Goal: Task Accomplishment & Management: Use online tool/utility

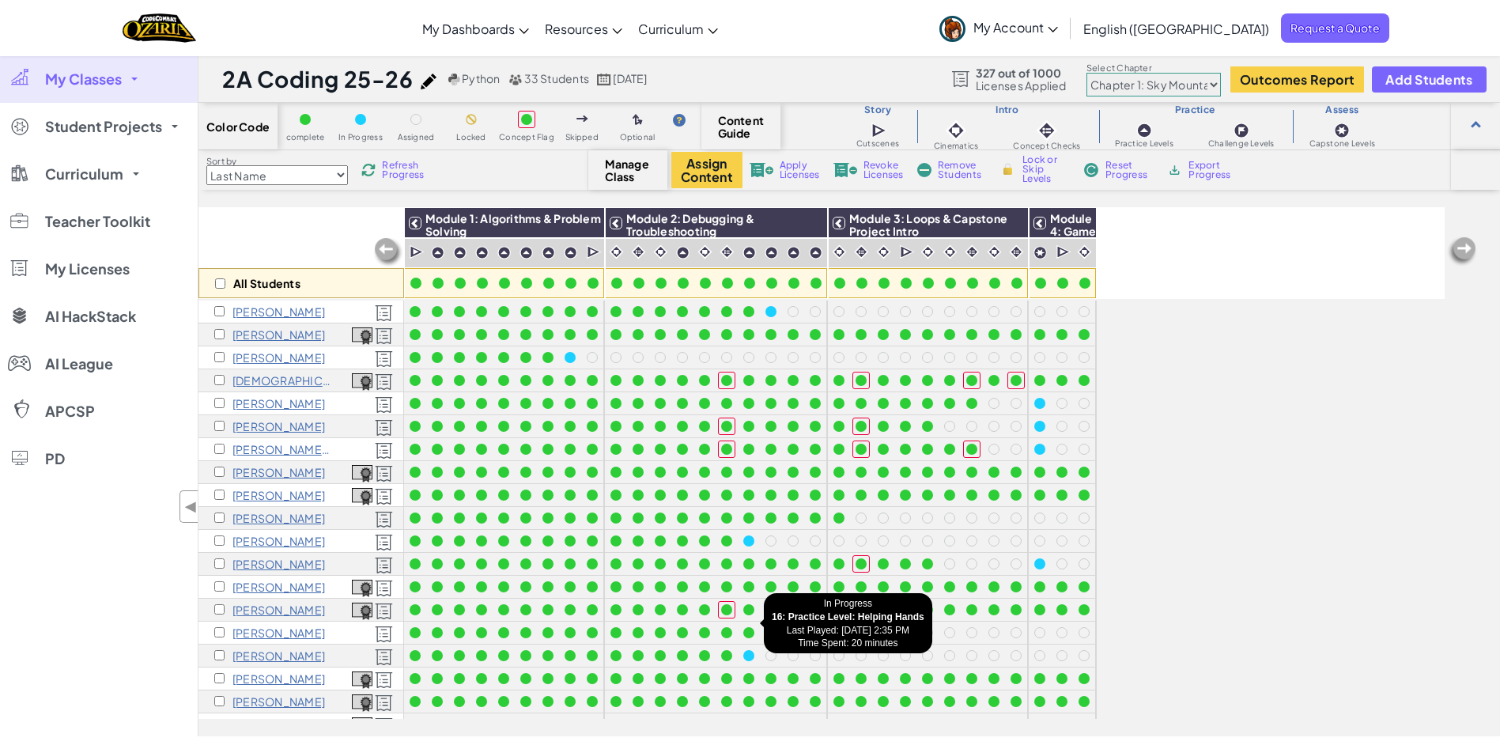
scroll to position [32, 0]
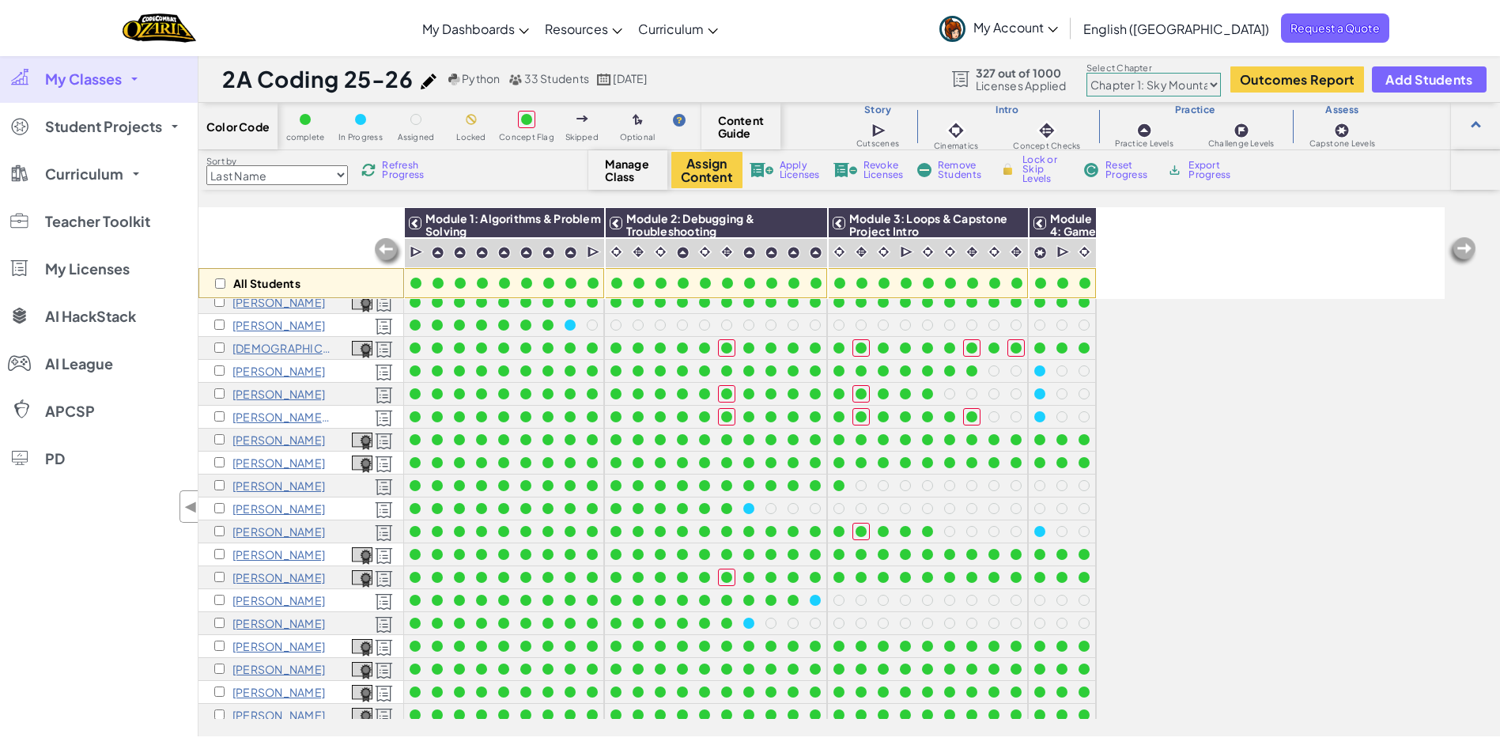
click at [391, 163] on span "Refresh Progress" at bounding box center [406, 170] width 49 height 19
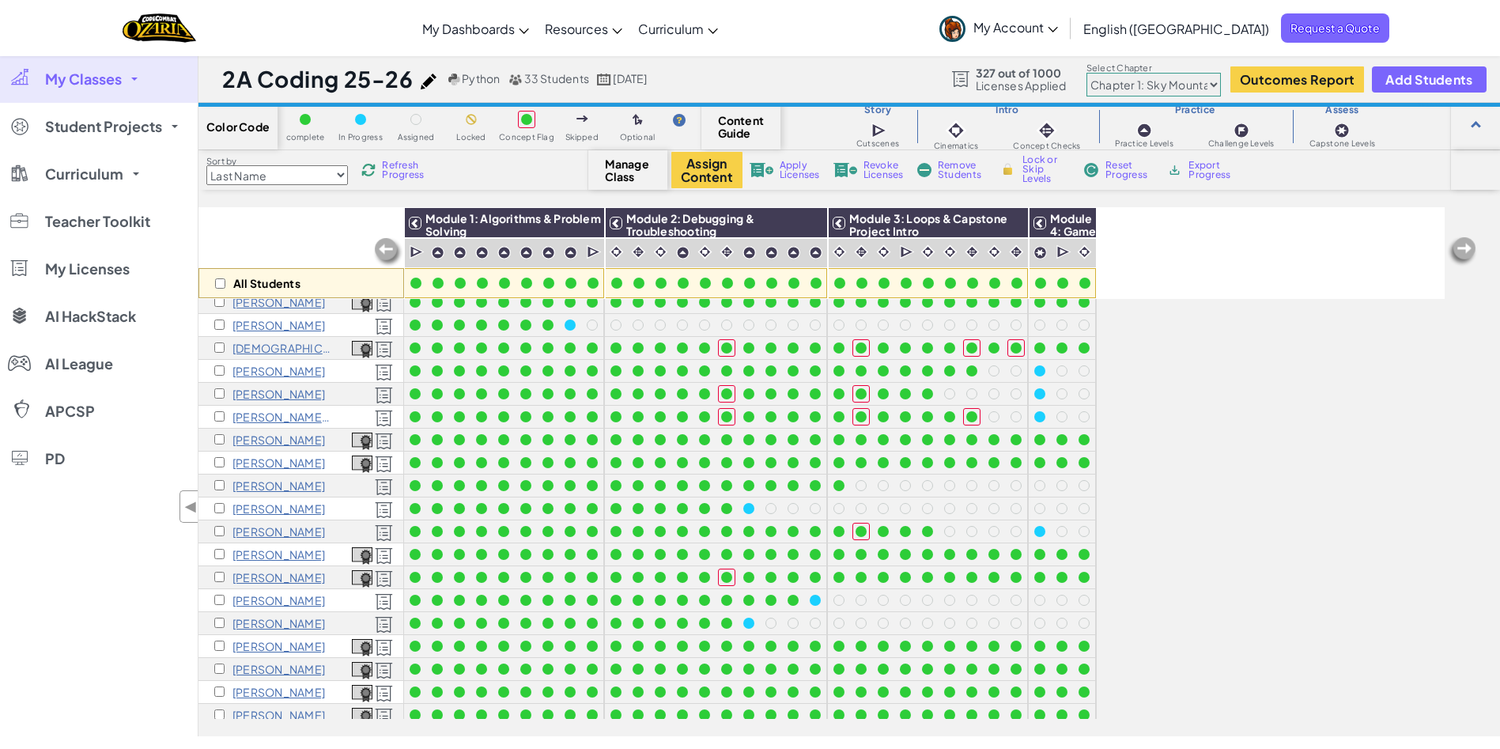
click at [391, 163] on span "Refresh Progress" at bounding box center [406, 170] width 49 height 19
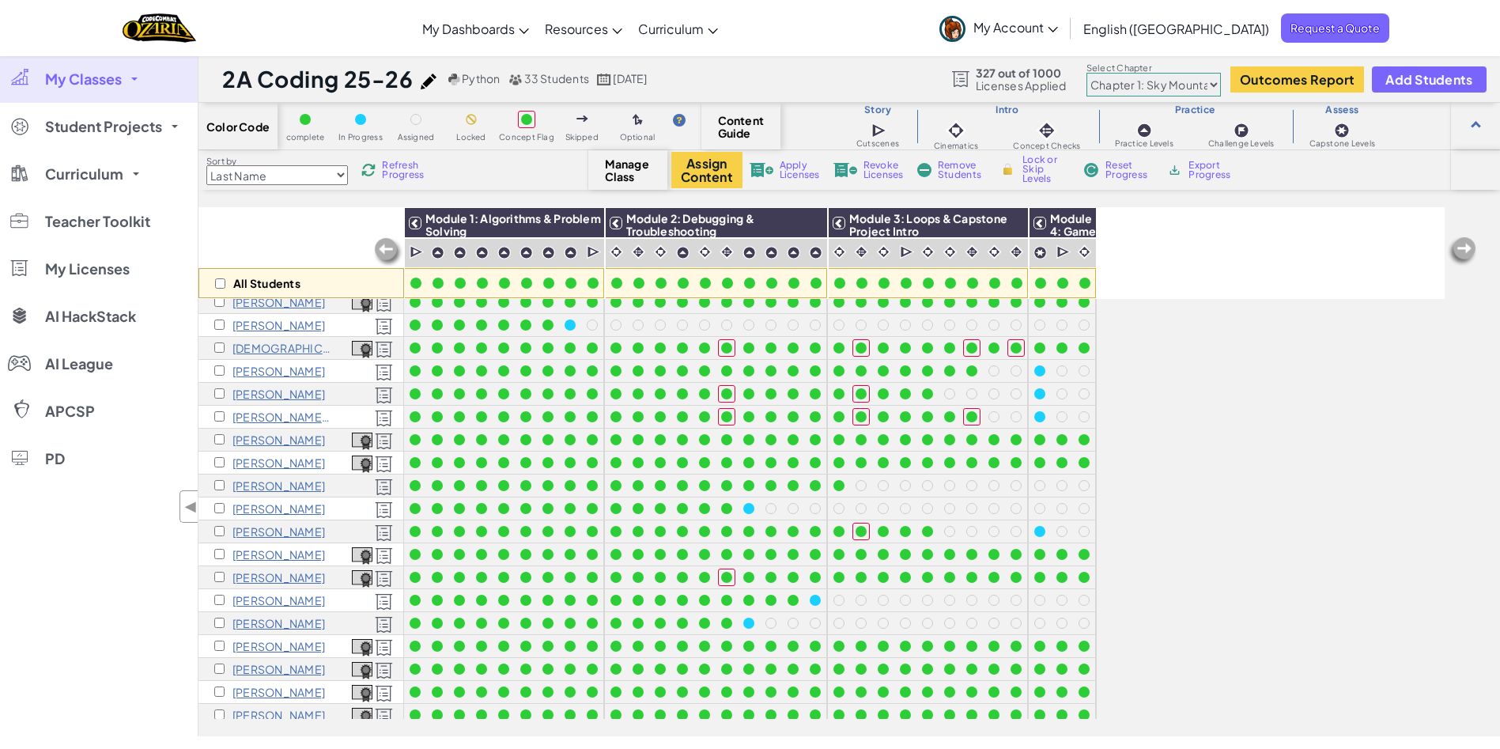
click at [391, 163] on span "Refresh Progress" at bounding box center [406, 170] width 49 height 19
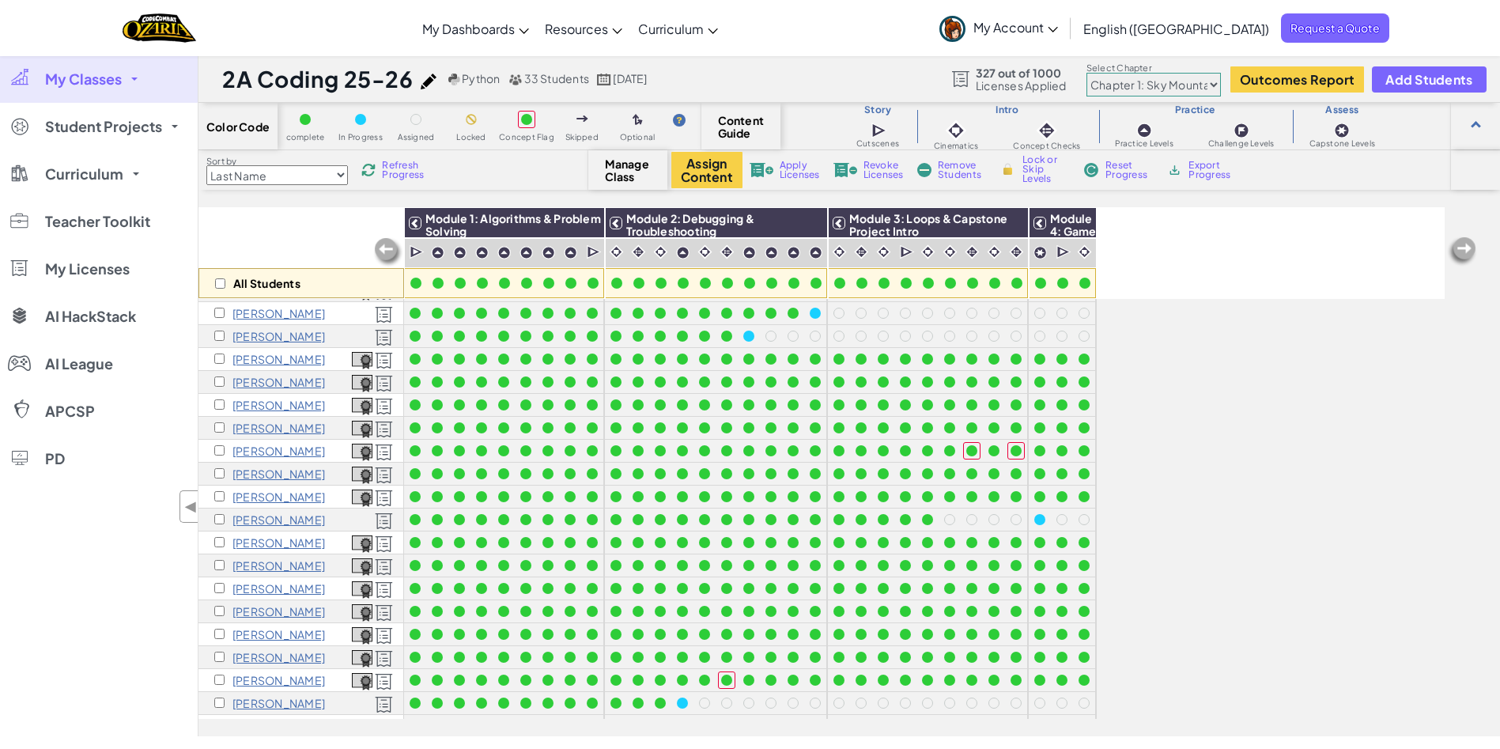
scroll to position [0, 0]
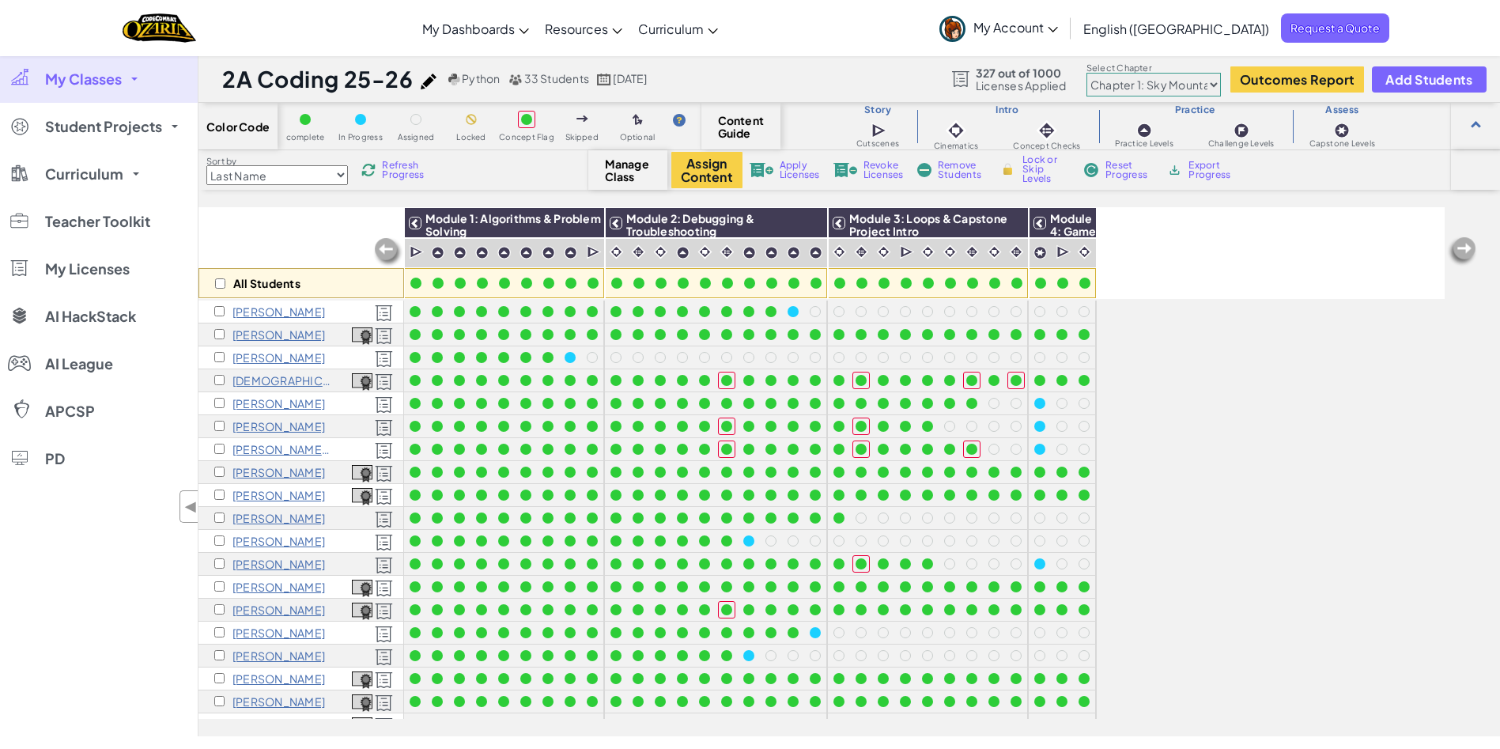
click at [146, 78] on link "My Classes" at bounding box center [99, 78] width 198 height 47
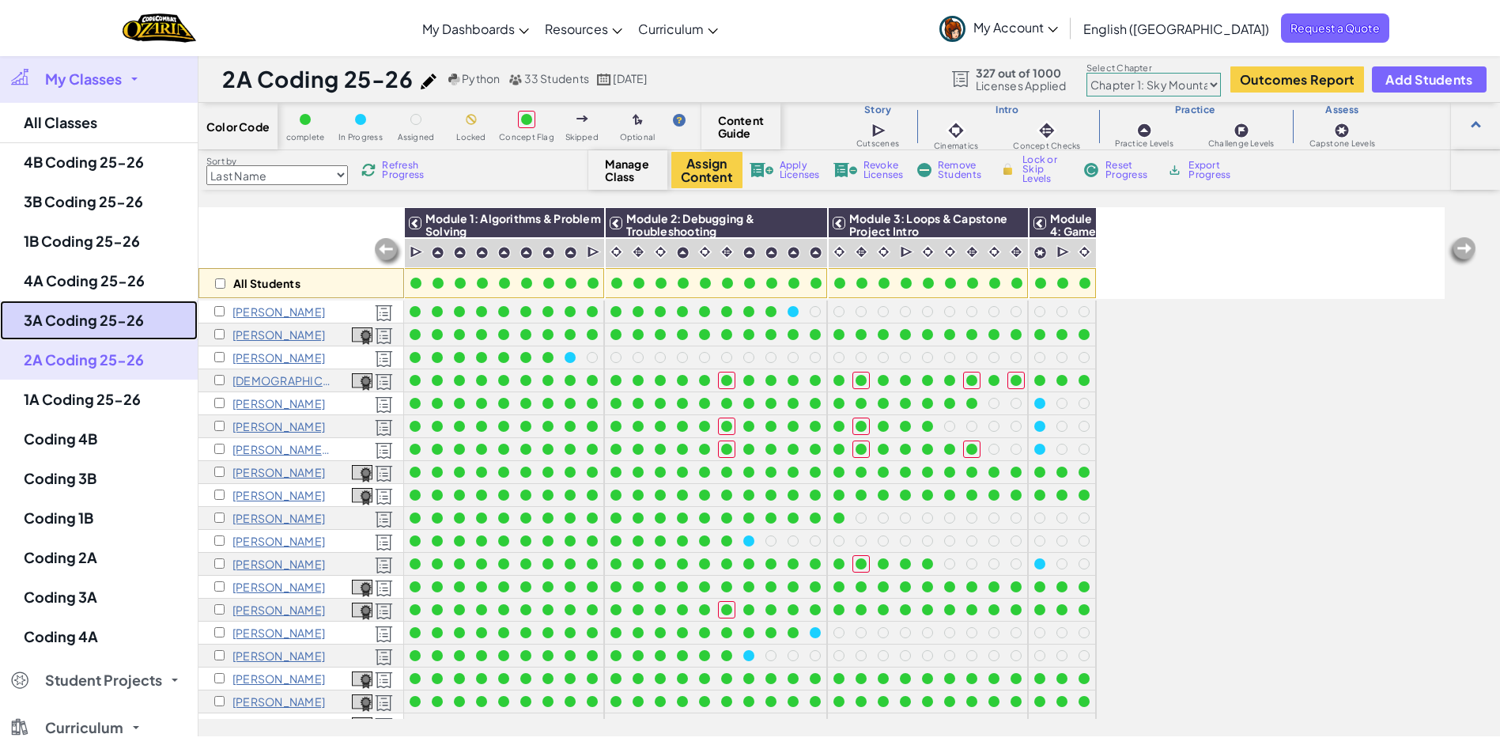
click at [128, 302] on link "3A Coding 25-26" at bounding box center [99, 320] width 198 height 40
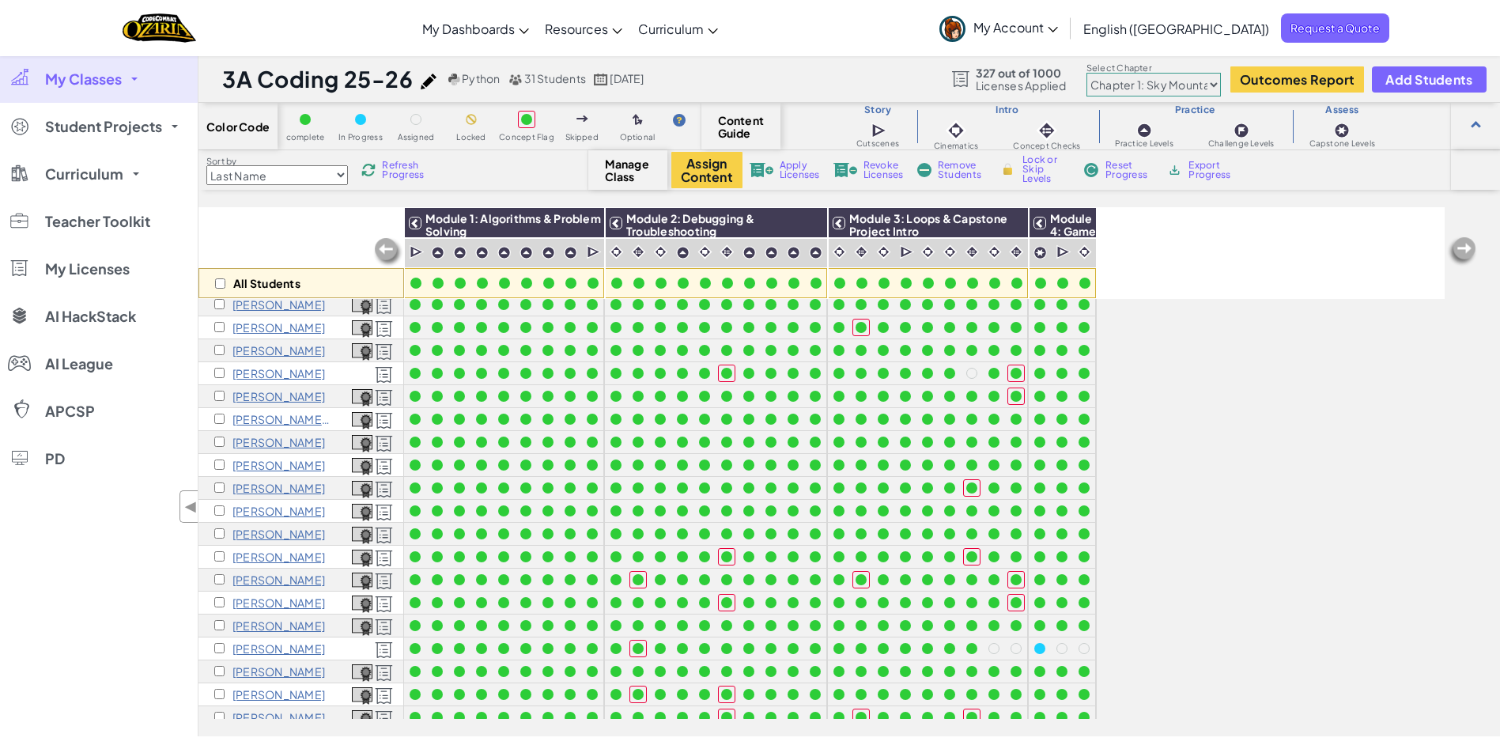
scroll to position [311, 0]
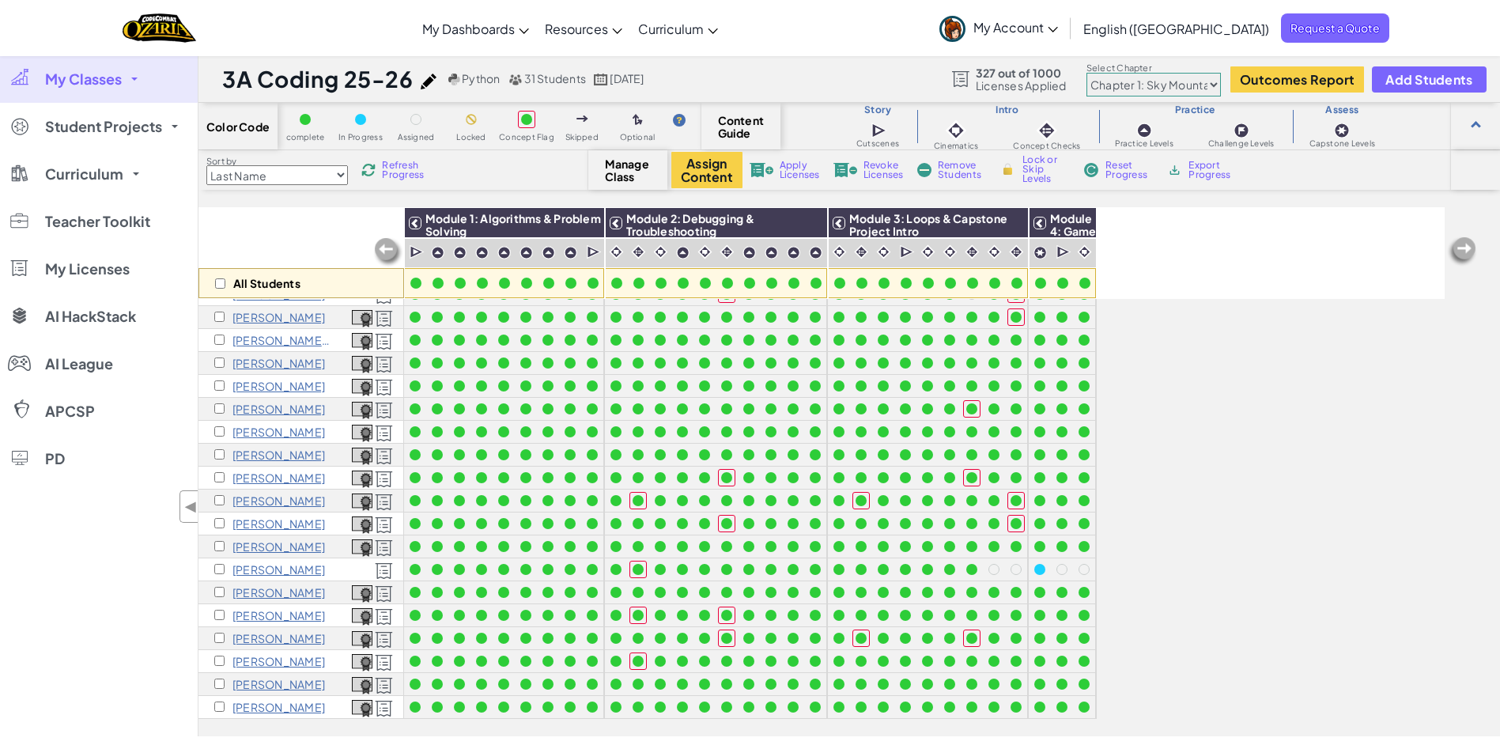
click at [393, 164] on span "Refresh Progress" at bounding box center [406, 170] width 49 height 19
click at [1066, 18] on link "My Account" at bounding box center [999, 28] width 134 height 50
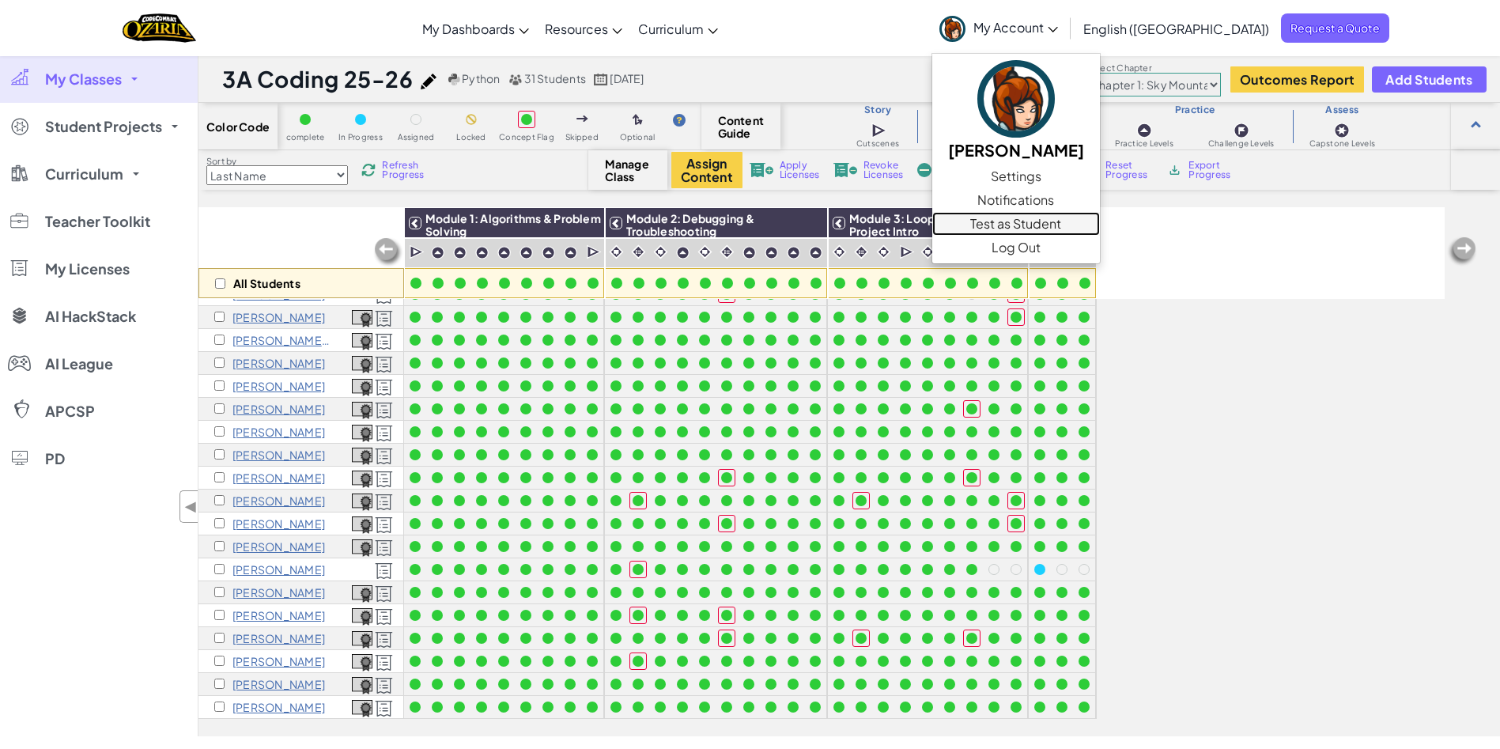
click at [1100, 221] on link "Test as Student" at bounding box center [1016, 224] width 168 height 24
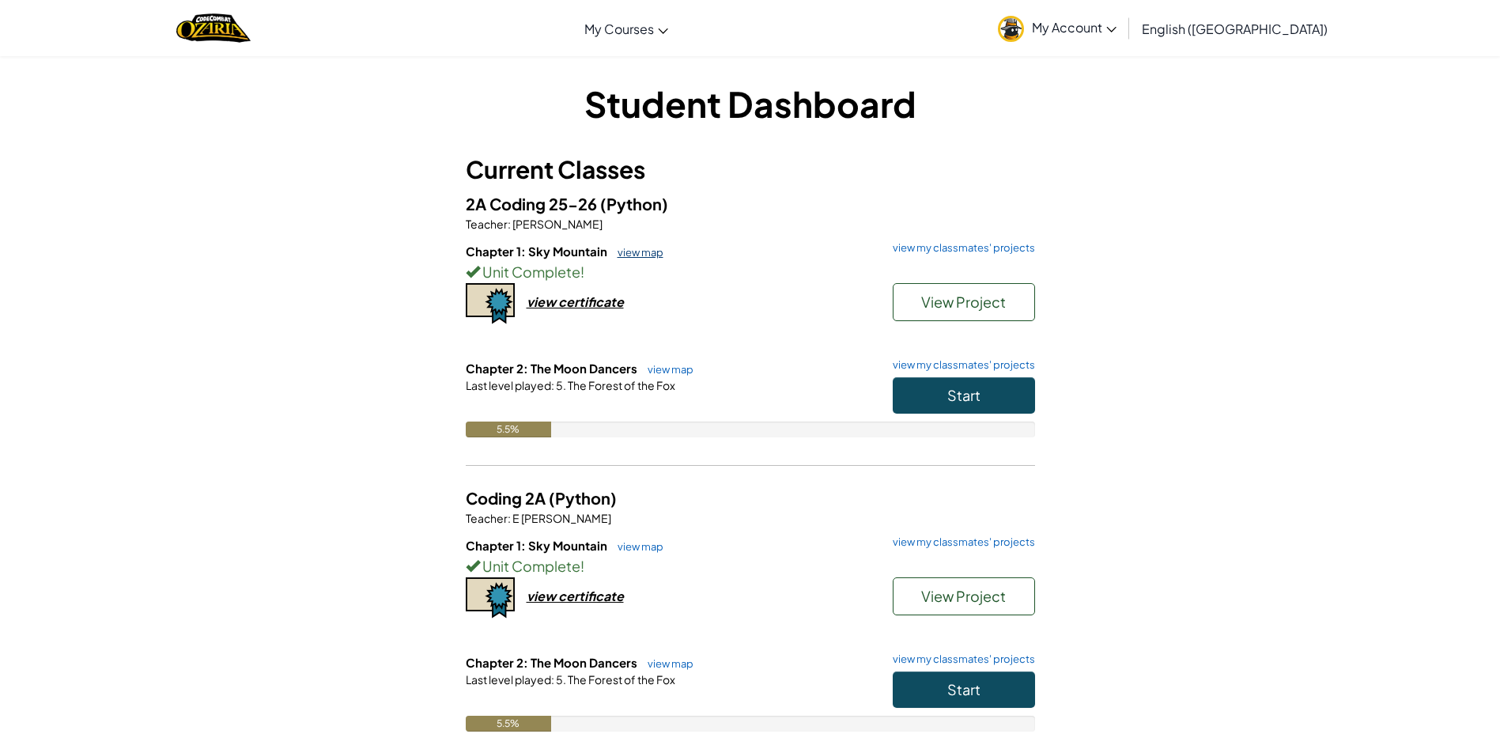
click at [633, 257] on link "view map" at bounding box center [637, 252] width 54 height 13
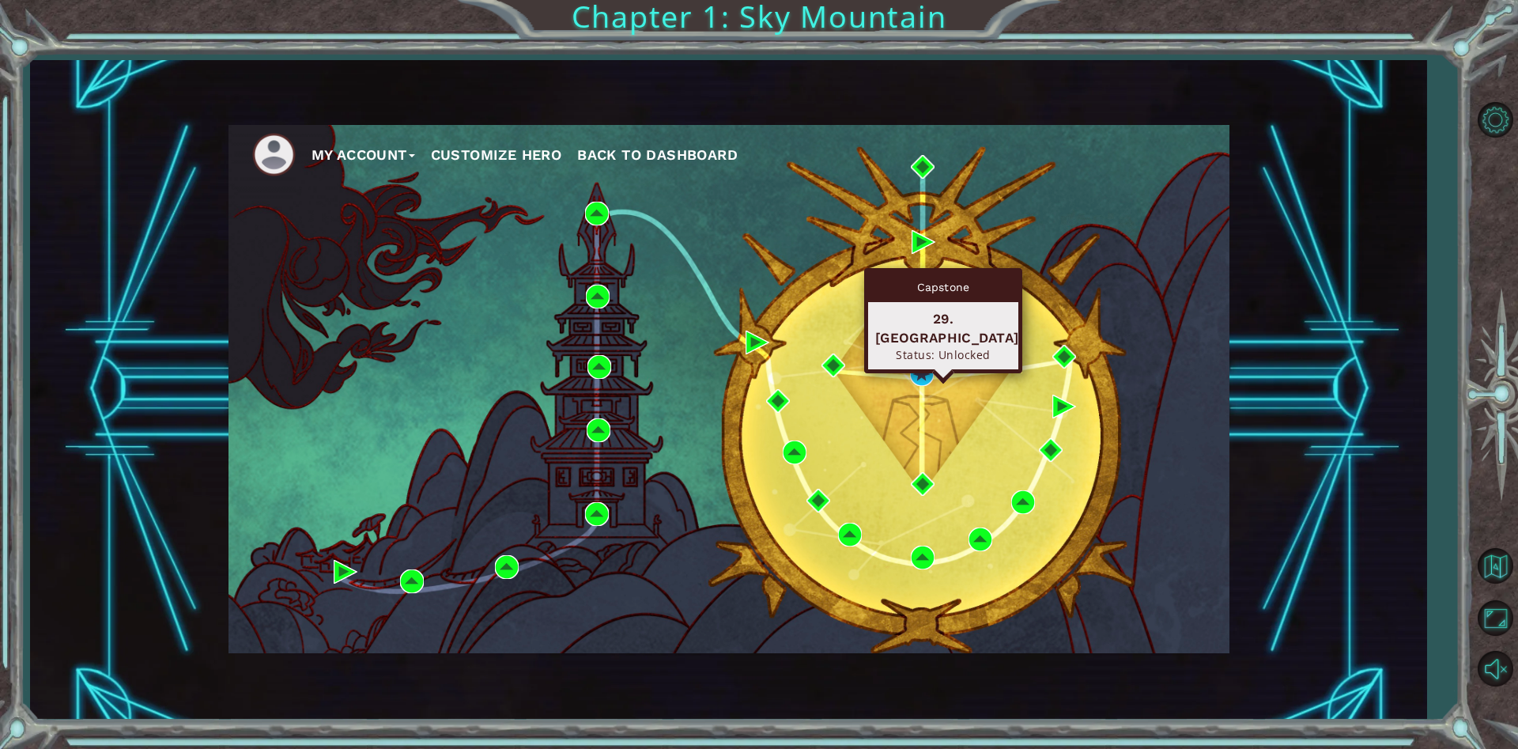
click at [920, 364] on div "Capstone 29. Gauntlet Status: Unlocked" at bounding box center [943, 320] width 158 height 105
click at [921, 374] on img at bounding box center [922, 374] width 24 height 24
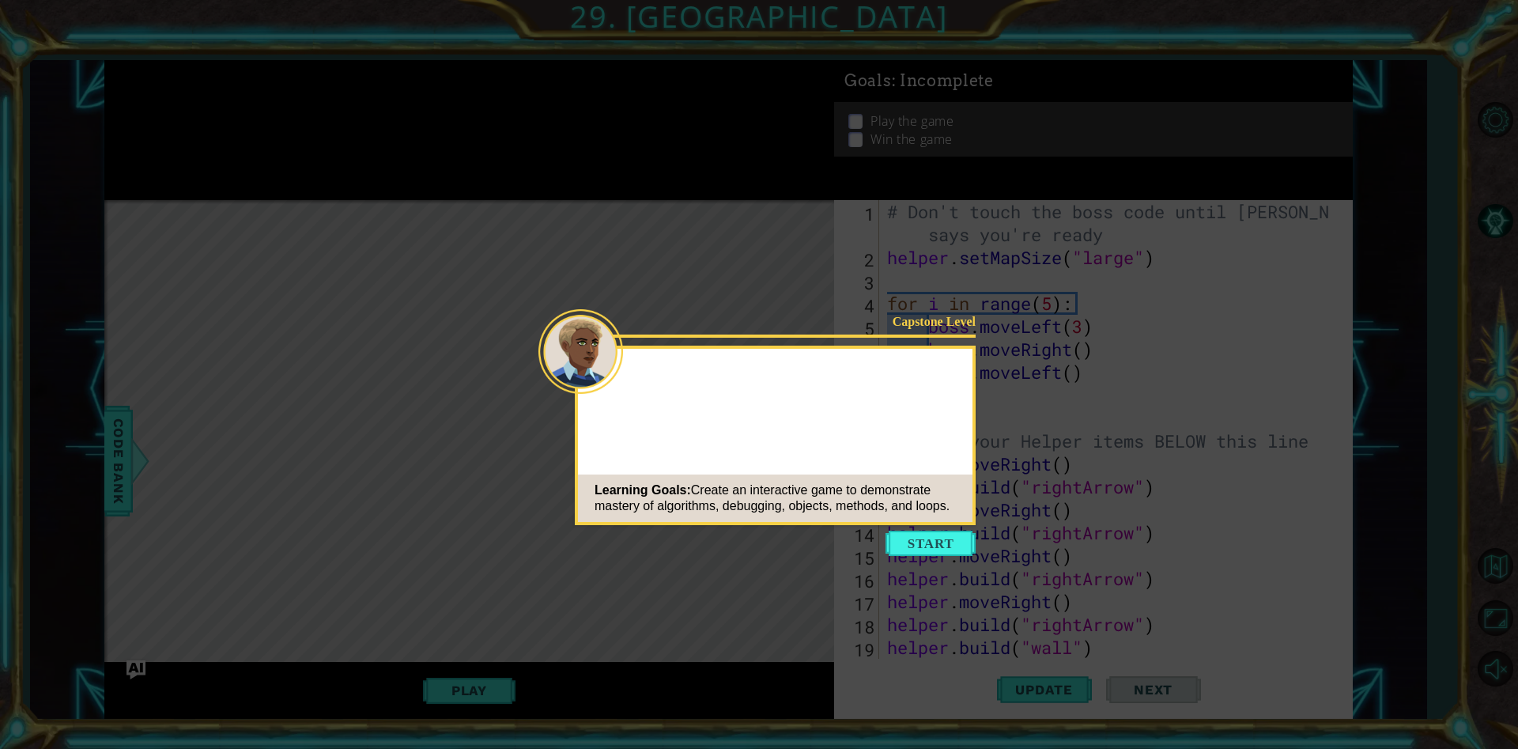
click at [950, 542] on button "Start" at bounding box center [931, 543] width 90 height 25
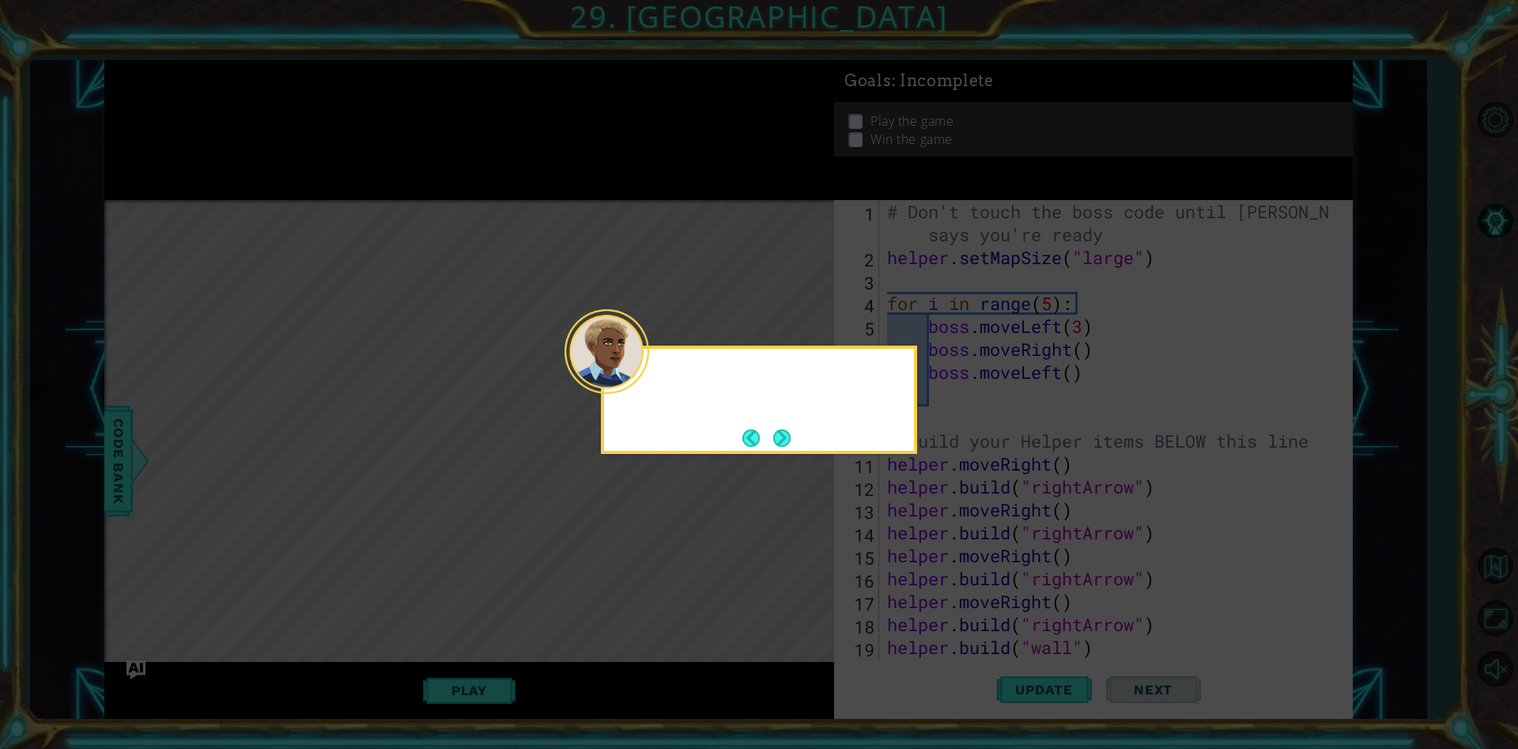
scroll to position [115, 0]
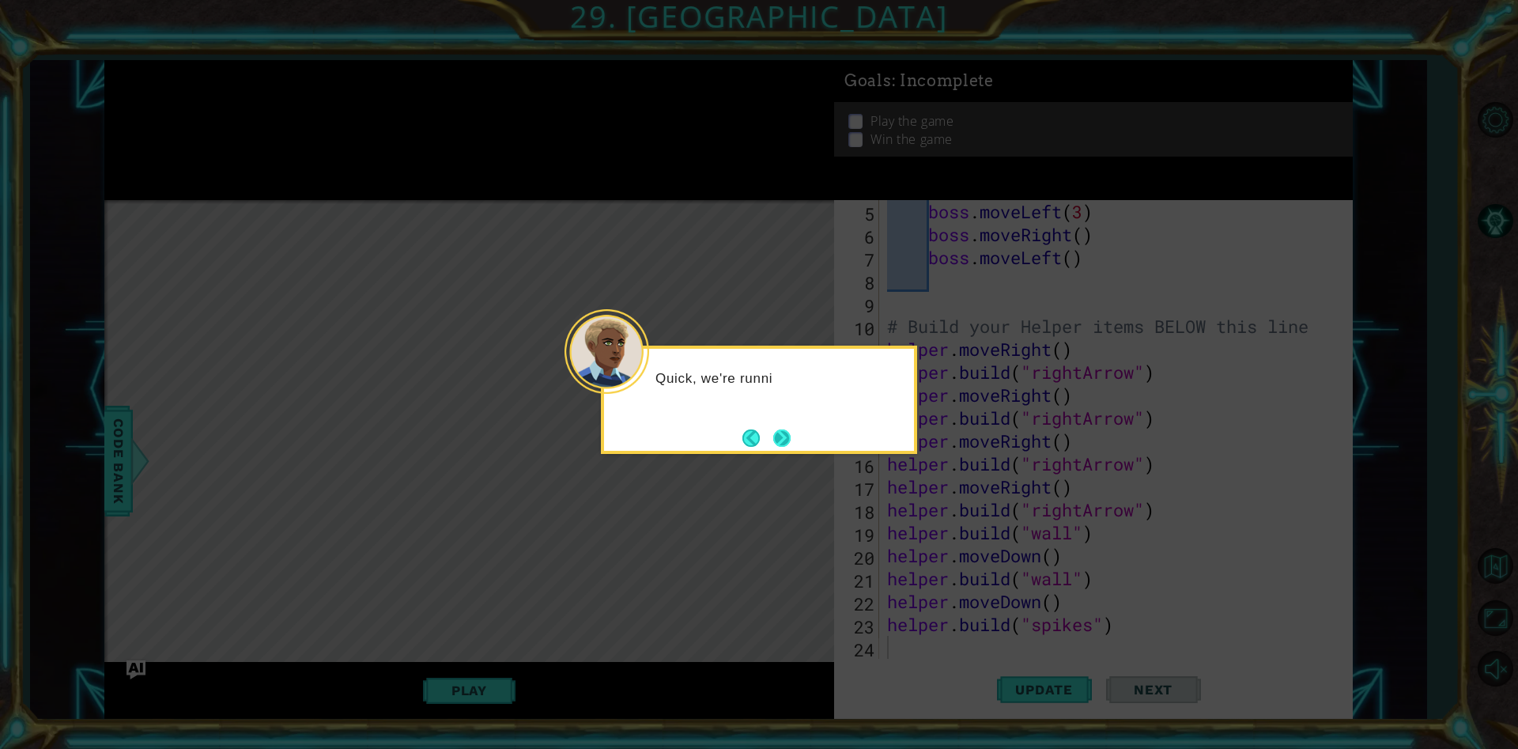
click at [780, 439] on button "Next" at bounding box center [781, 437] width 17 height 17
click at [778, 439] on button "Next" at bounding box center [782, 437] width 21 height 21
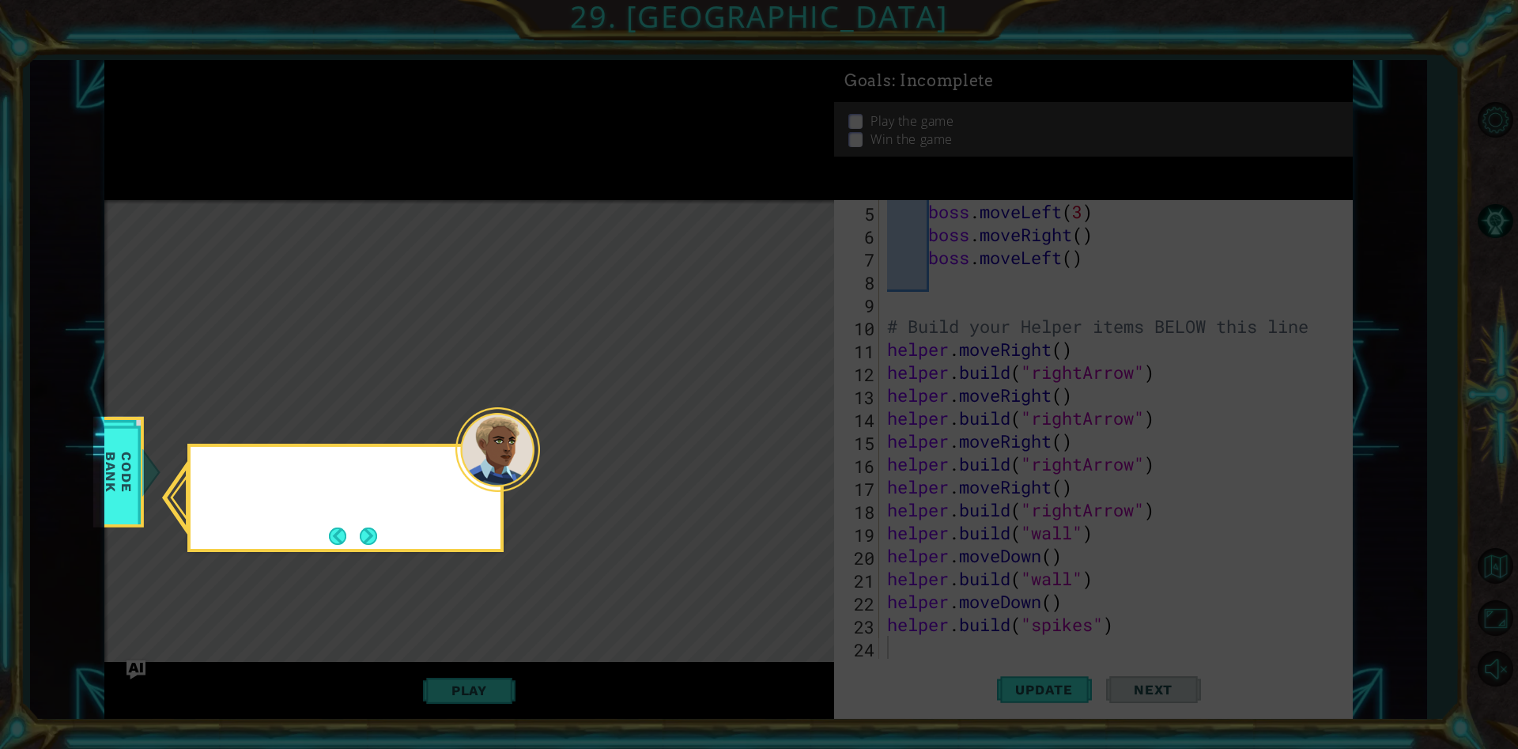
click at [777, 439] on icon at bounding box center [759, 374] width 1518 height 749
click at [365, 538] on button "Next" at bounding box center [368, 535] width 17 height 17
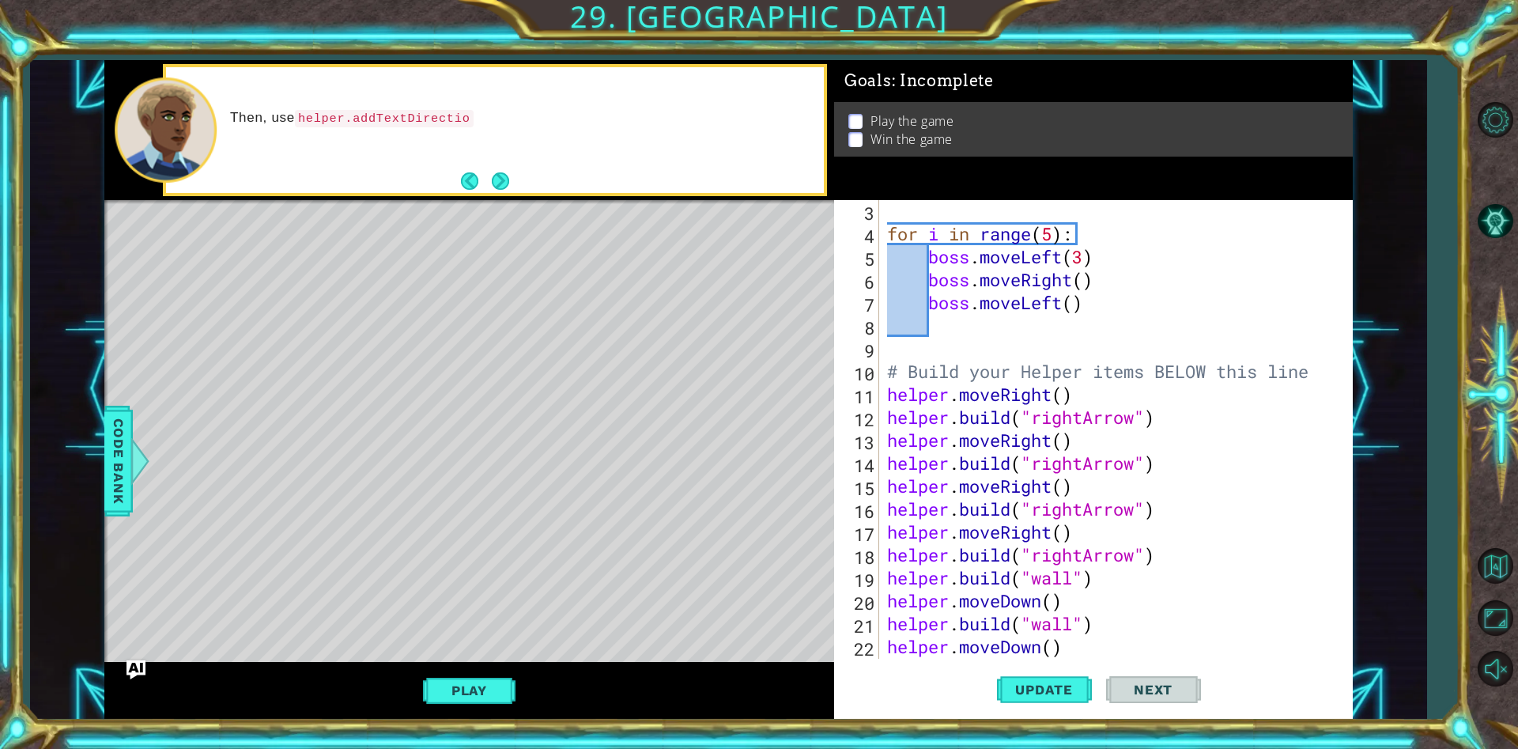
scroll to position [0, 0]
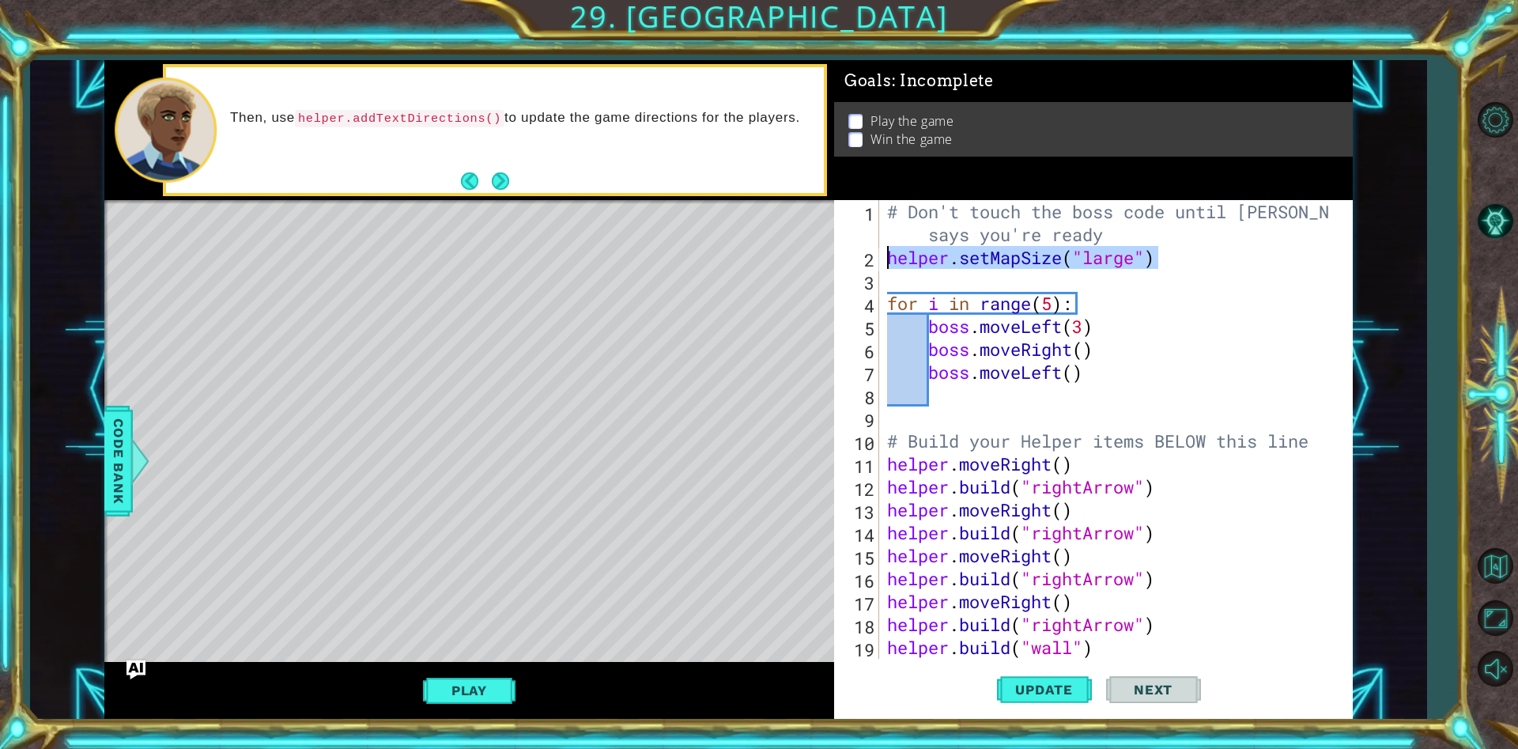
drag, startPoint x: 1204, startPoint y: 259, endPoint x: 867, endPoint y: 261, distance: 337.7
click at [867, 261] on div "1 2 3 4 5 6 7 8 9 10 11 12 13 14 15 16 17 18 19 20 # Don't touch the boss code …" at bounding box center [1091, 429] width 514 height 459
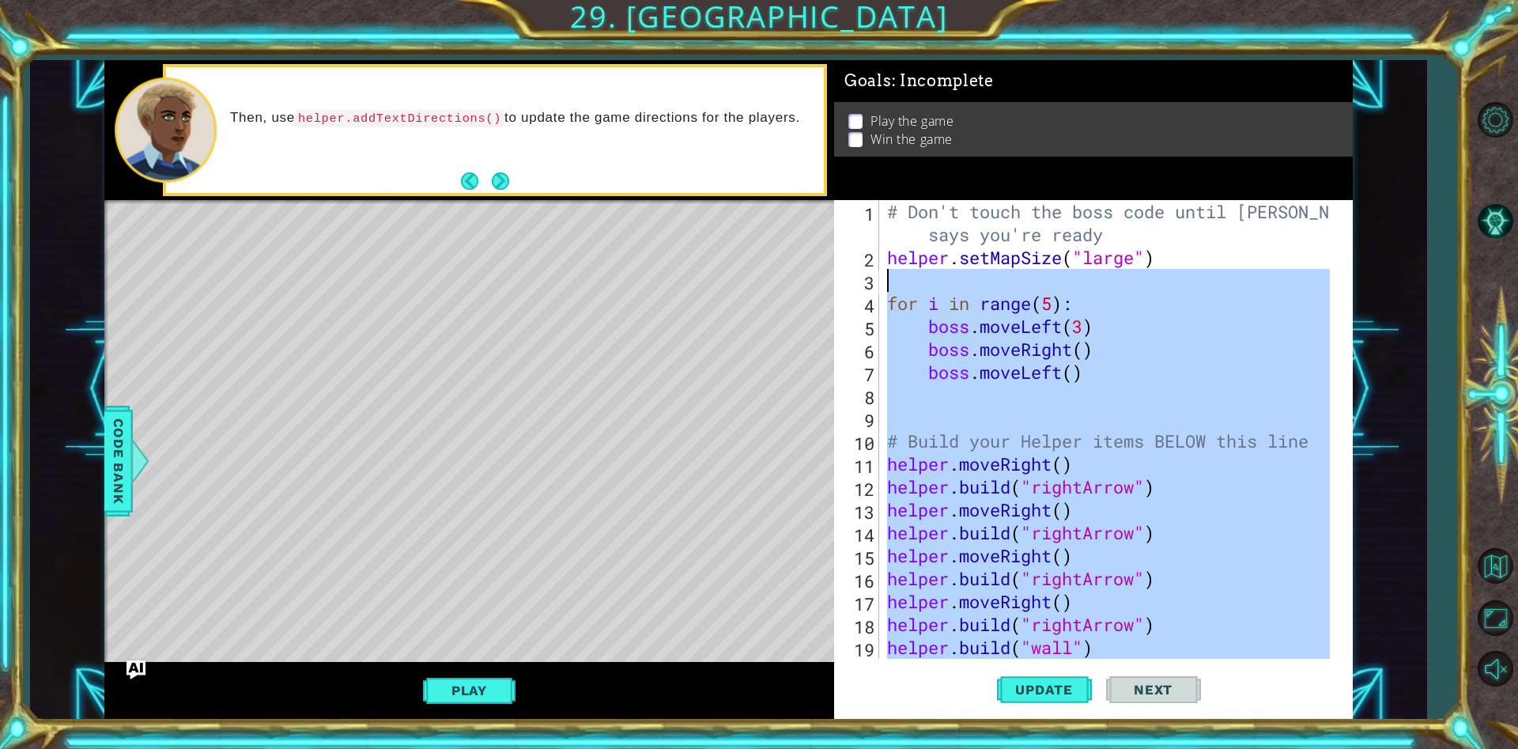
drag, startPoint x: 1121, startPoint y: 630, endPoint x: 882, endPoint y: 282, distance: 422.7
click at [882, 282] on div "helper.setMapSize("large") 1 2 3 4 5 6 7 8 9 10 11 12 13 14 15 16 17 18 19 20 #…" at bounding box center [1091, 429] width 514 height 459
type textarea "for i in range(5):"
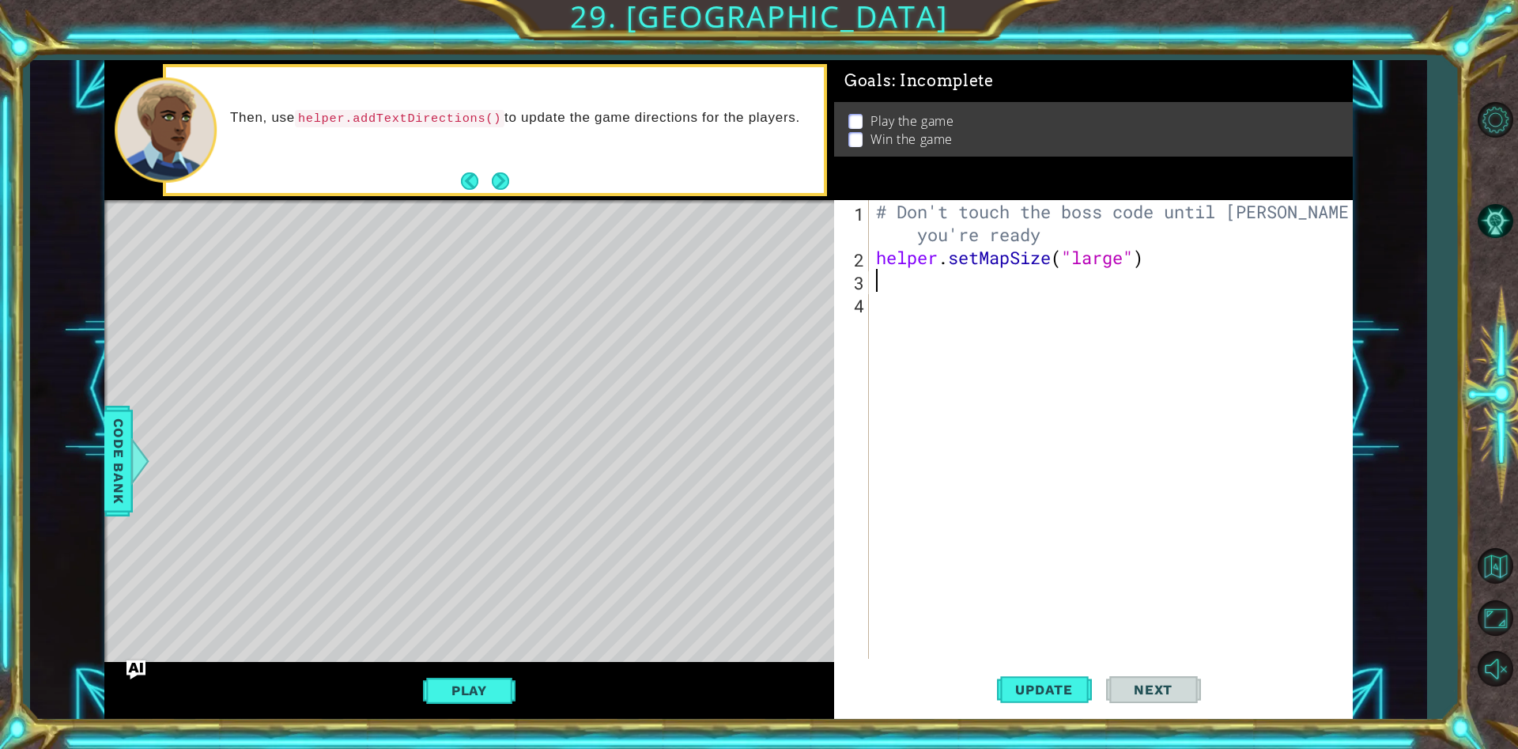
type textarea "helper.moveDown() helper.build("spikes")"
click at [908, 332] on div "# Don't touch the boss code until Vega says you're ready helper . setMapSize ( …" at bounding box center [1114, 463] width 483 height 527
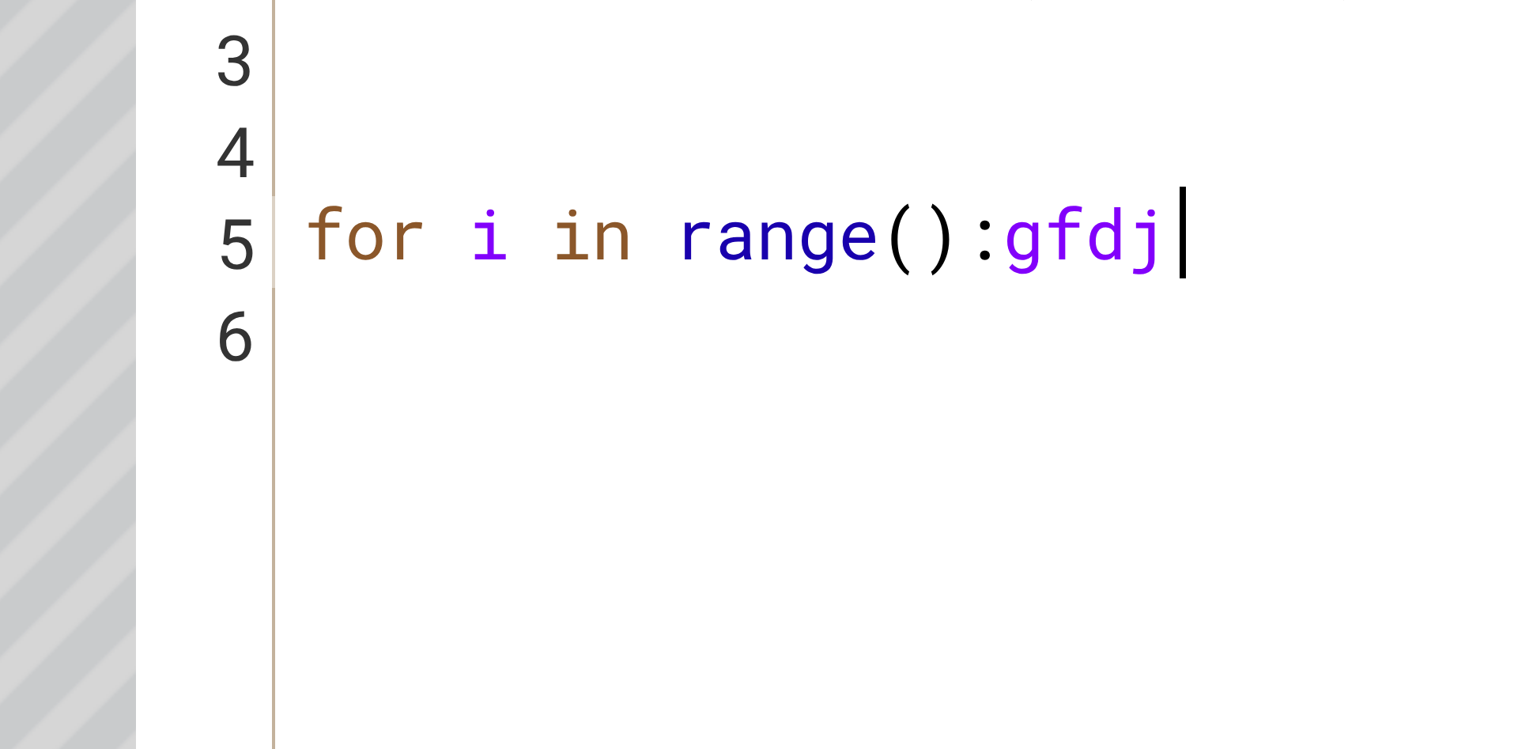
scroll to position [0, 10]
type textarea "for i in range():"
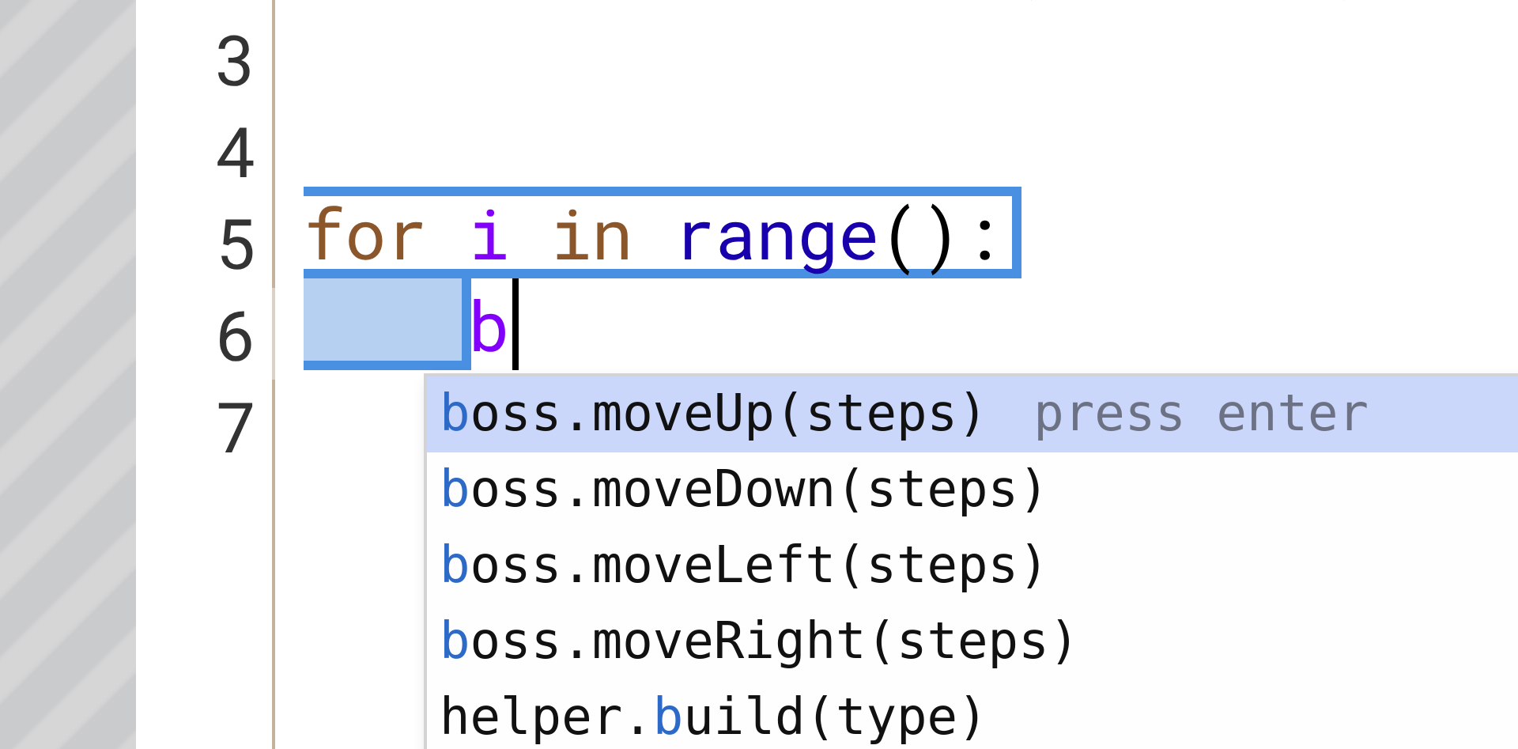
scroll to position [0, 2]
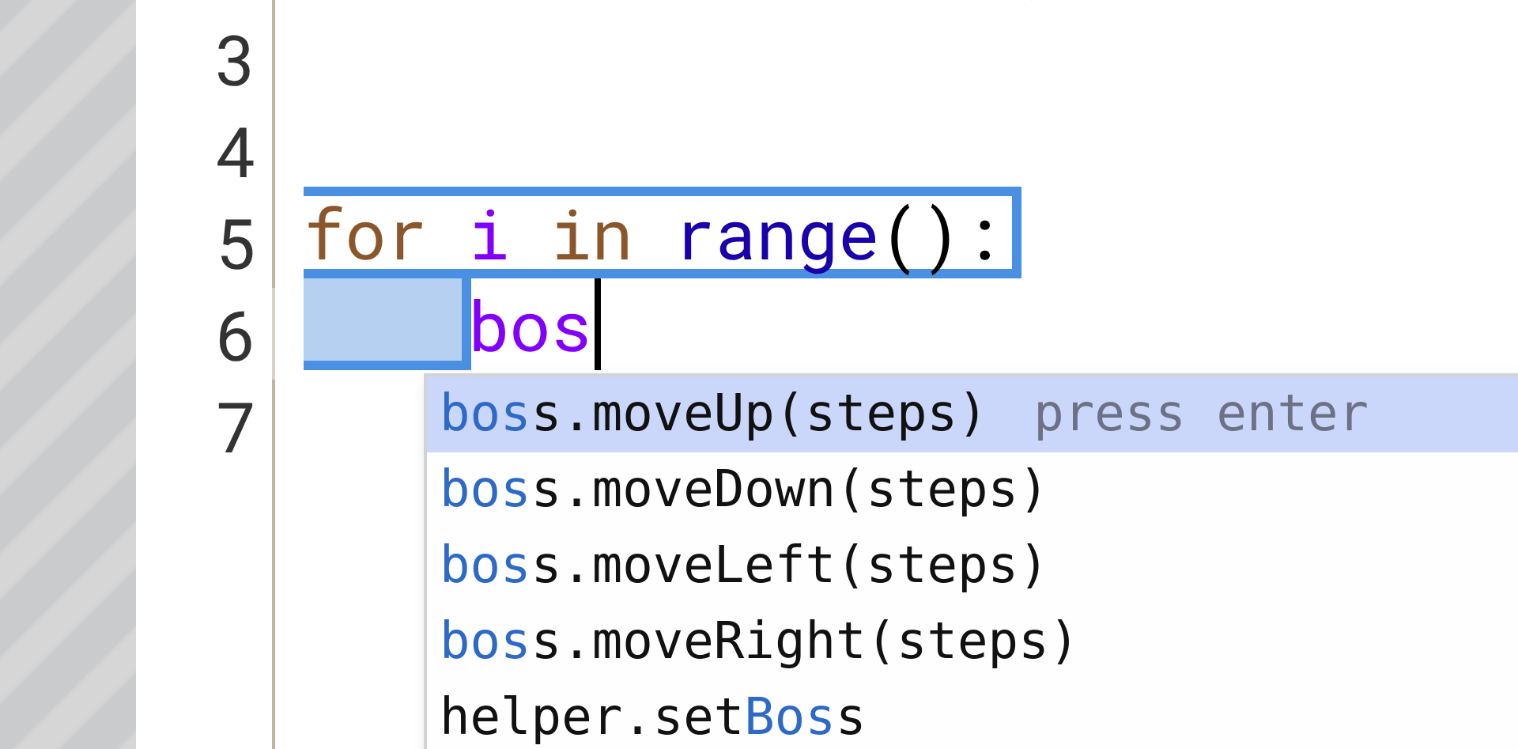
type textarea "boss"
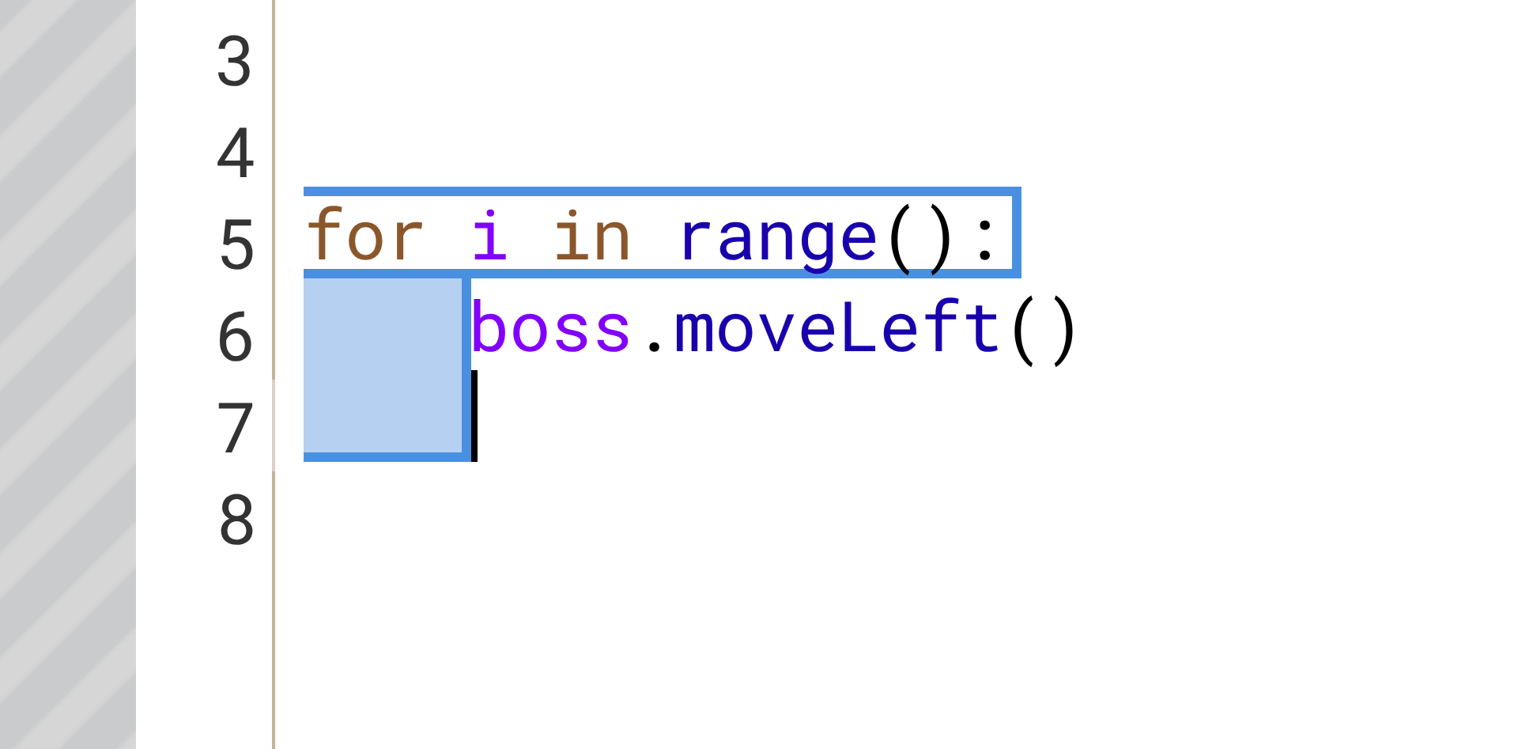
scroll to position [0, 1]
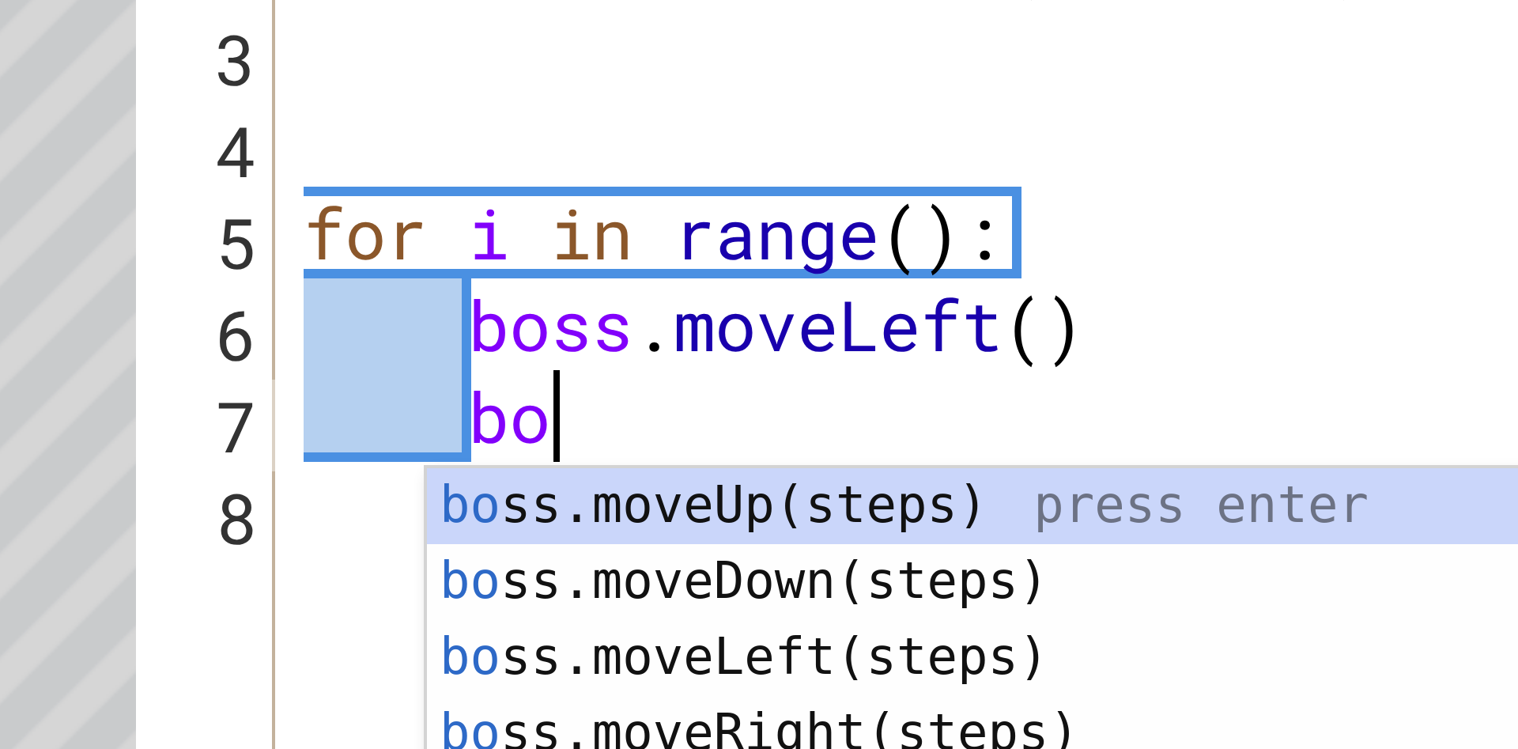
type textarea "boss"
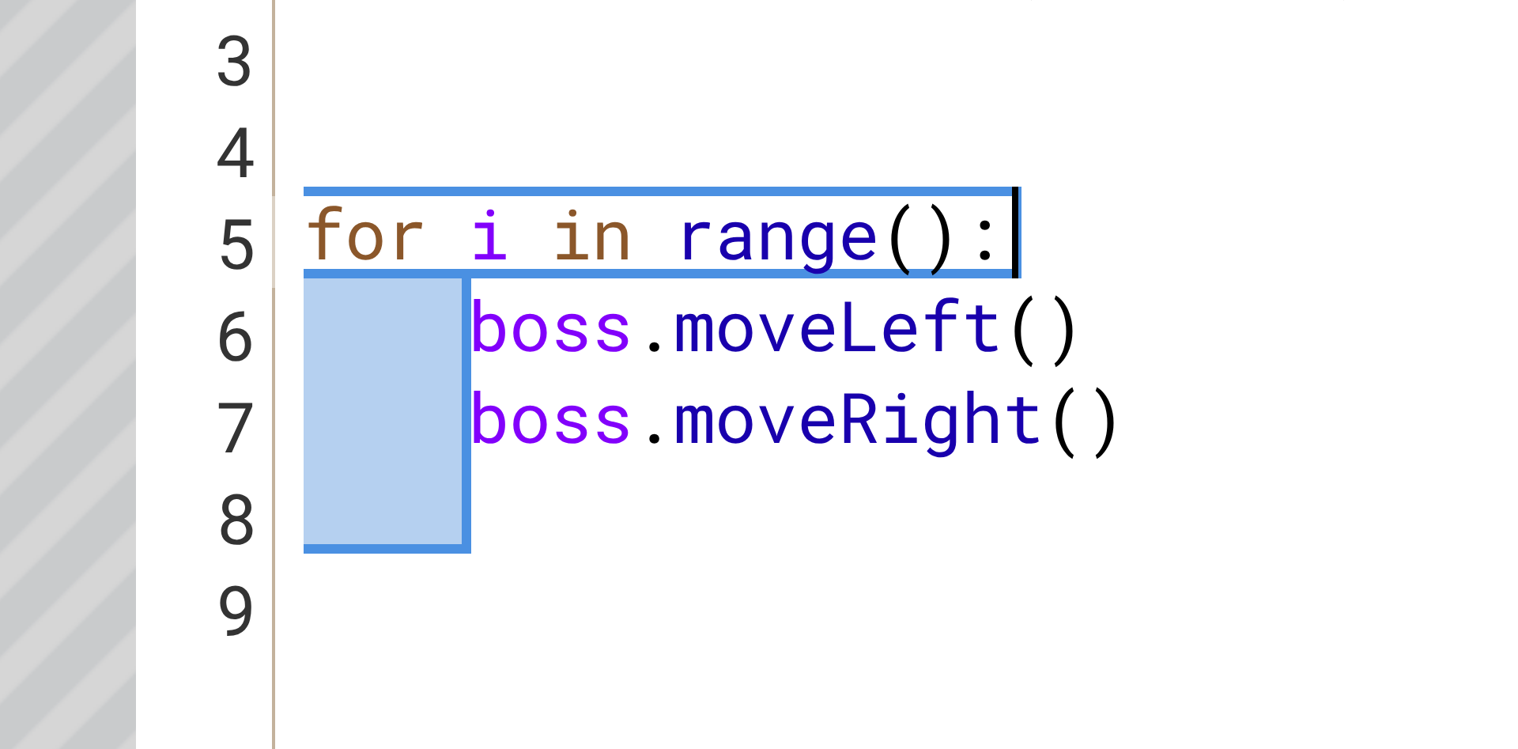
click at [1061, 329] on div "# Don't touch the boss code until Vega says you're ready helper . setMapSize ( …" at bounding box center [1114, 463] width 483 height 527
type textarea "for i in range():"
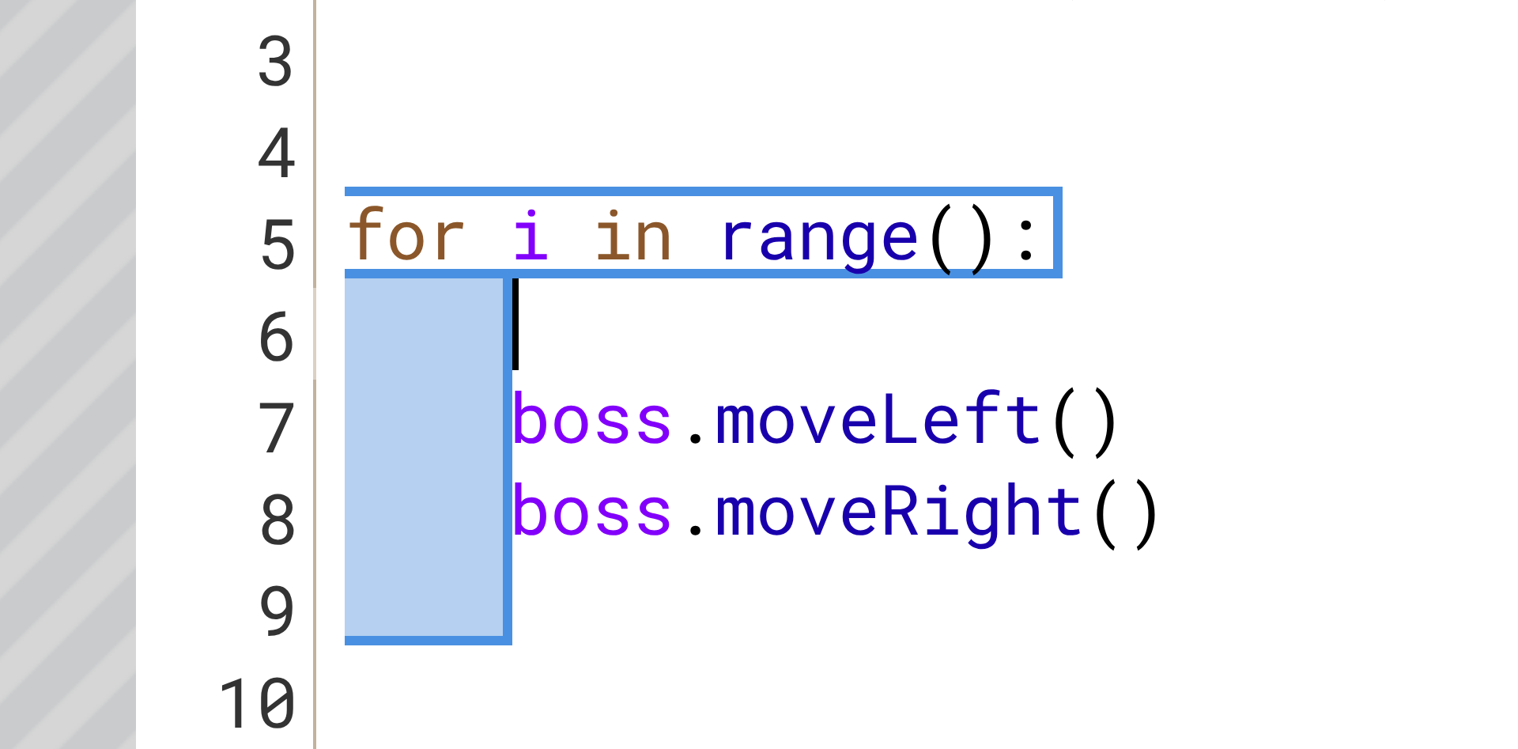
scroll to position [0, 0]
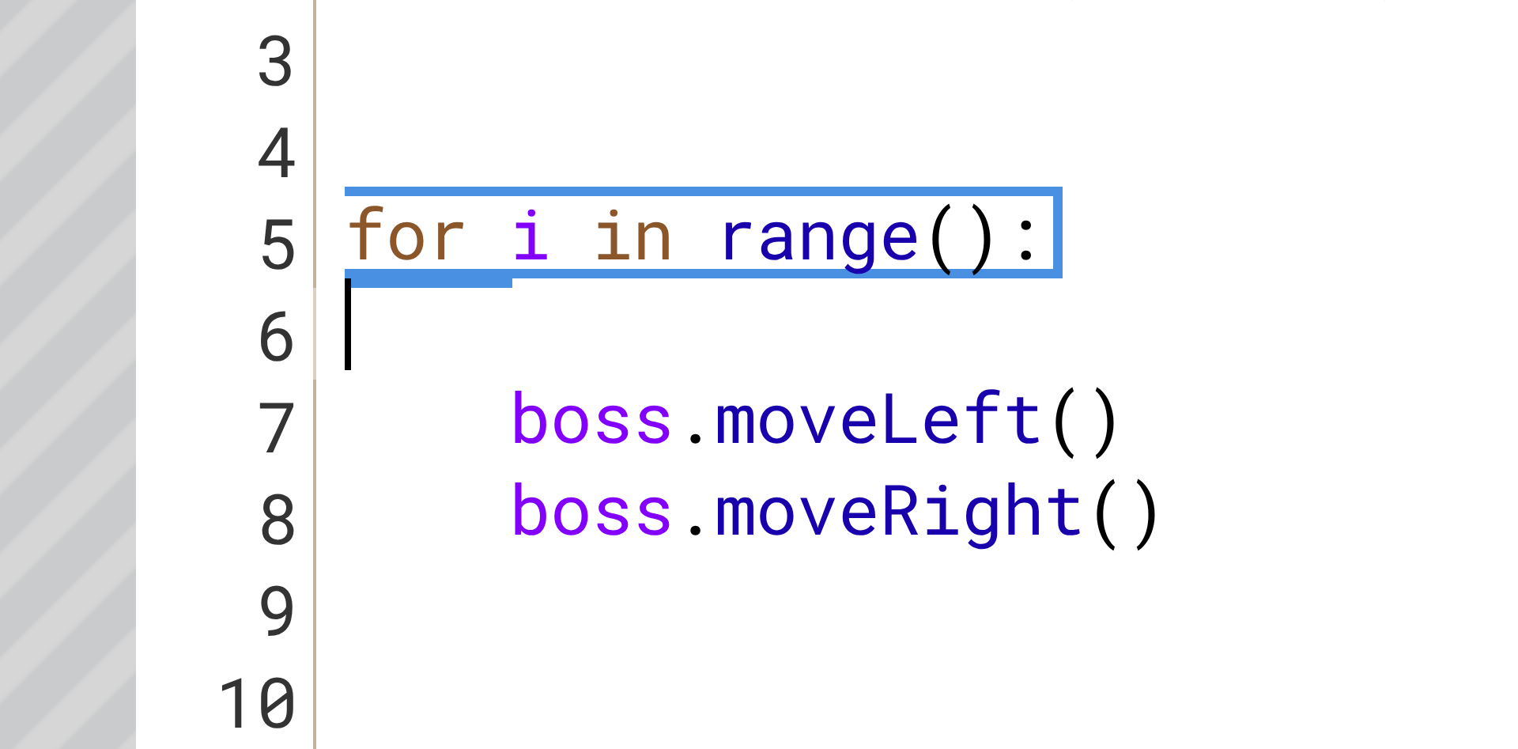
type textarea "for i in range():"
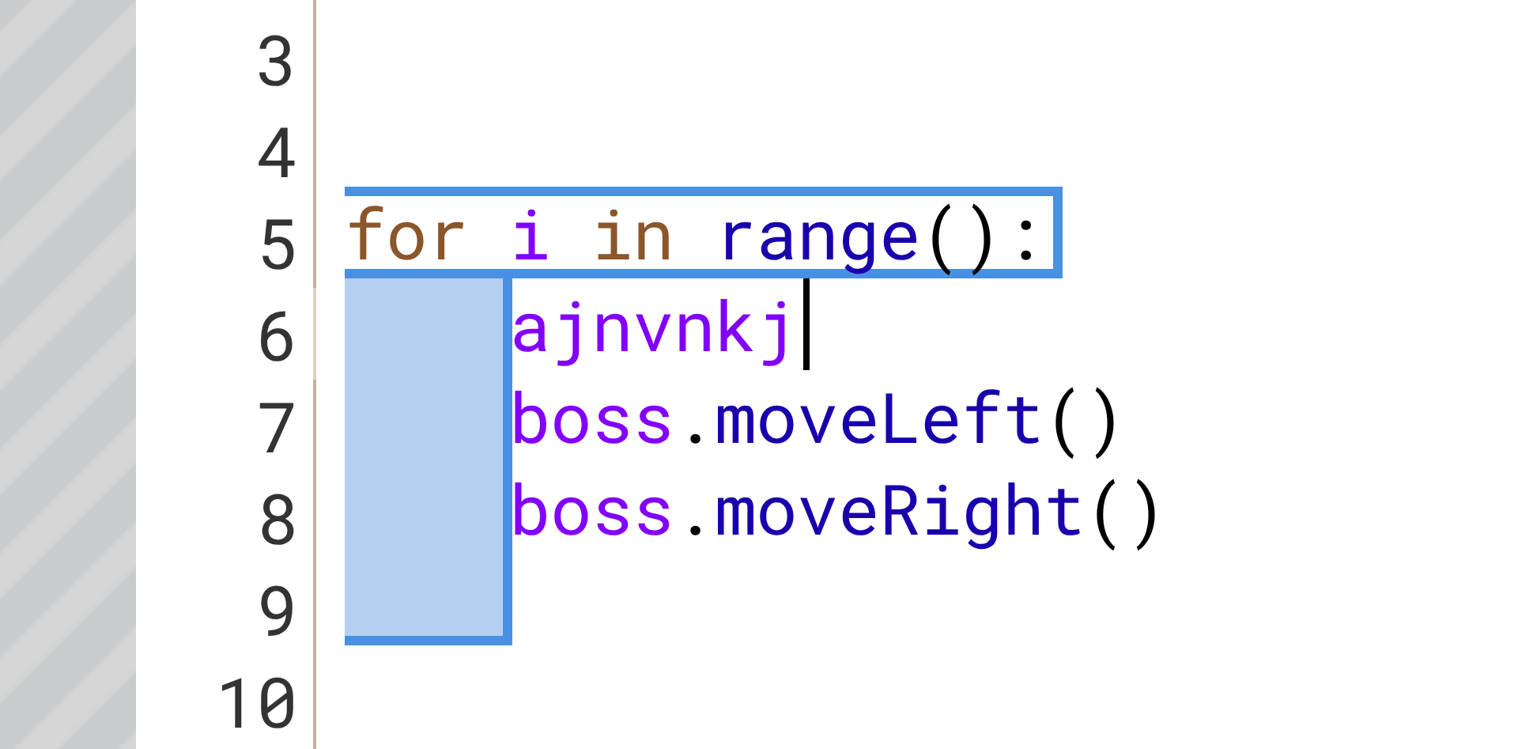
type textarea "ajnvnkjnvkds"
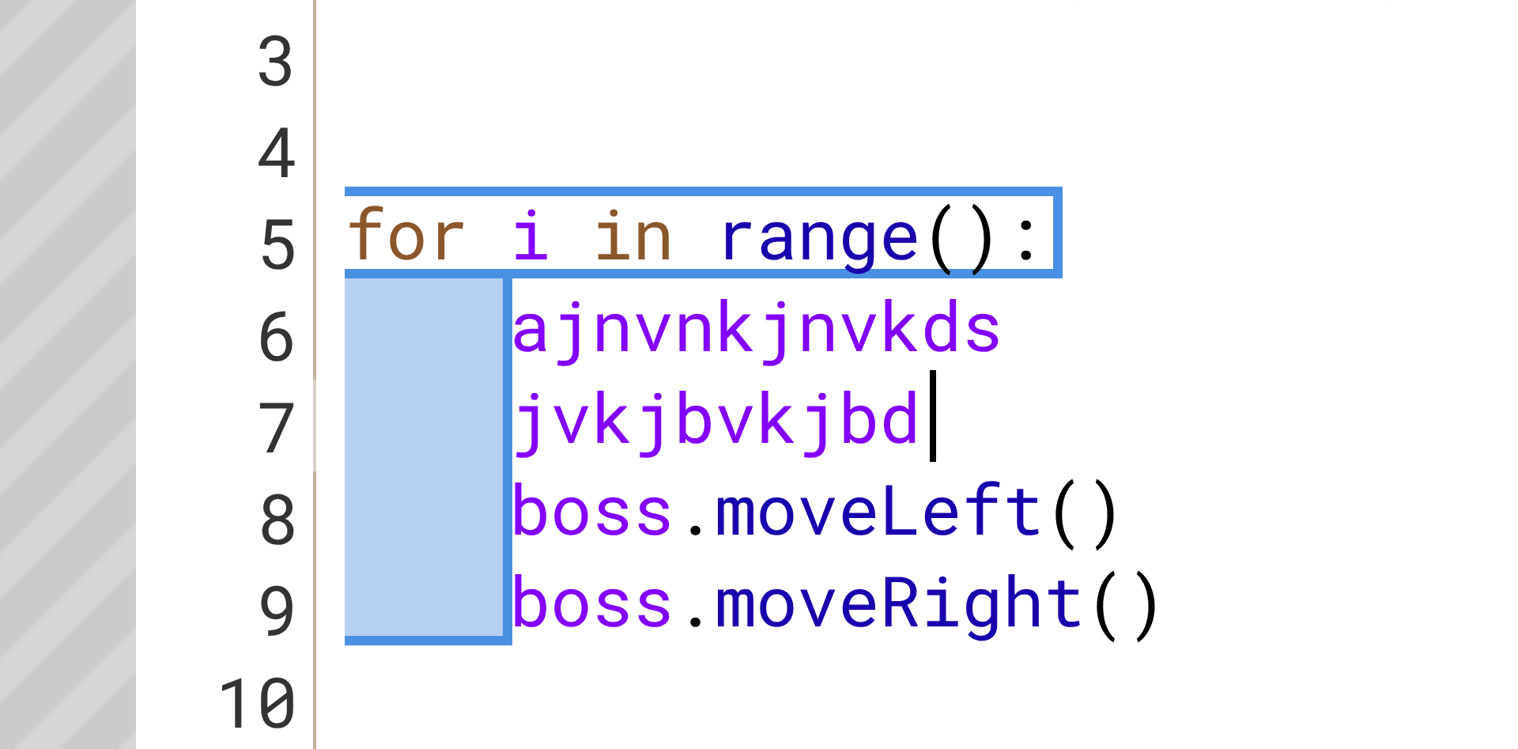
type textarea "jvkjbvkjbdkjv"
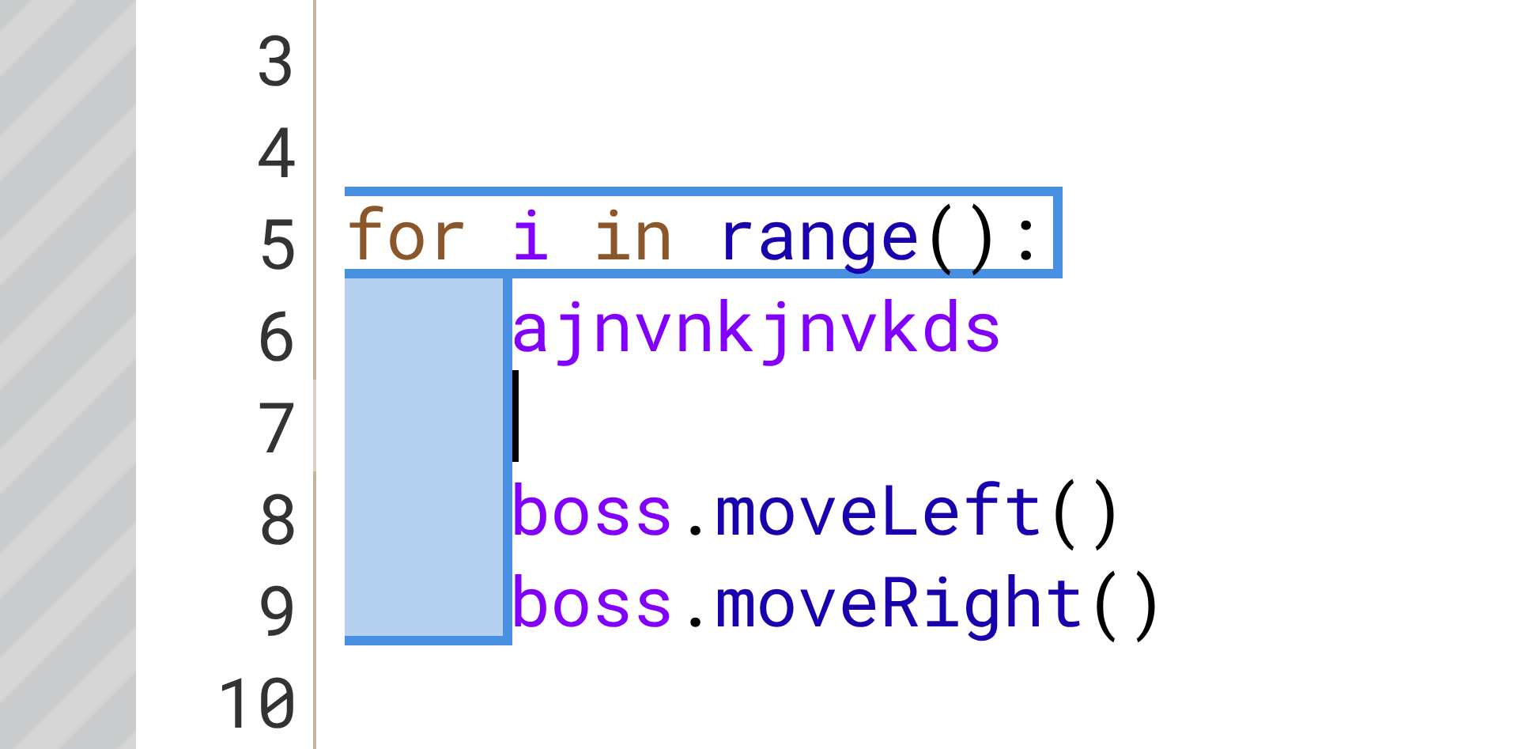
type textarea "ajnvnkjnvkds"
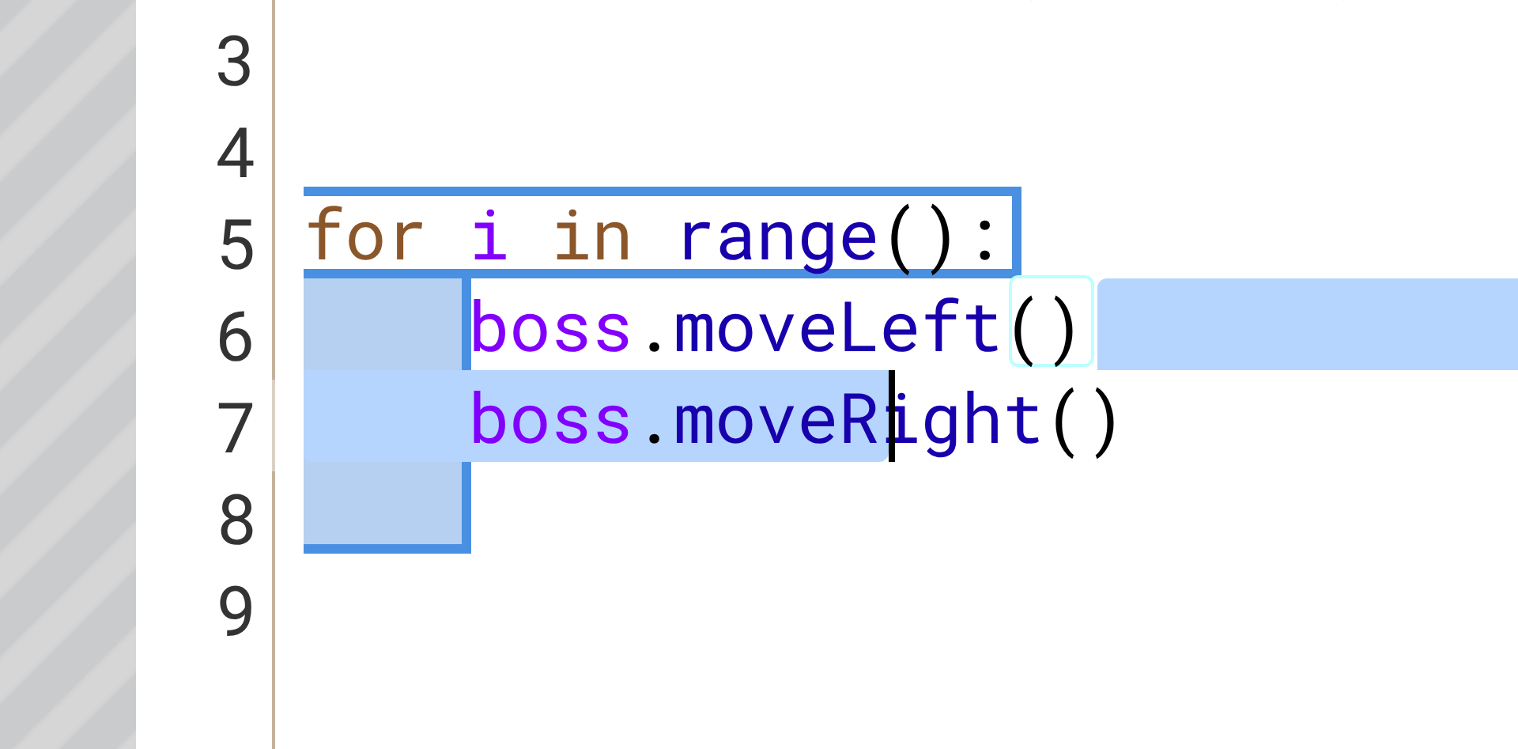
drag, startPoint x: 1073, startPoint y: 349, endPoint x: 893, endPoint y: 387, distance: 184.4
click at [898, 387] on div "# Don't touch the boss code until Vega says you're ready helper . setMapSize ( …" at bounding box center [1114, 463] width 483 height 527
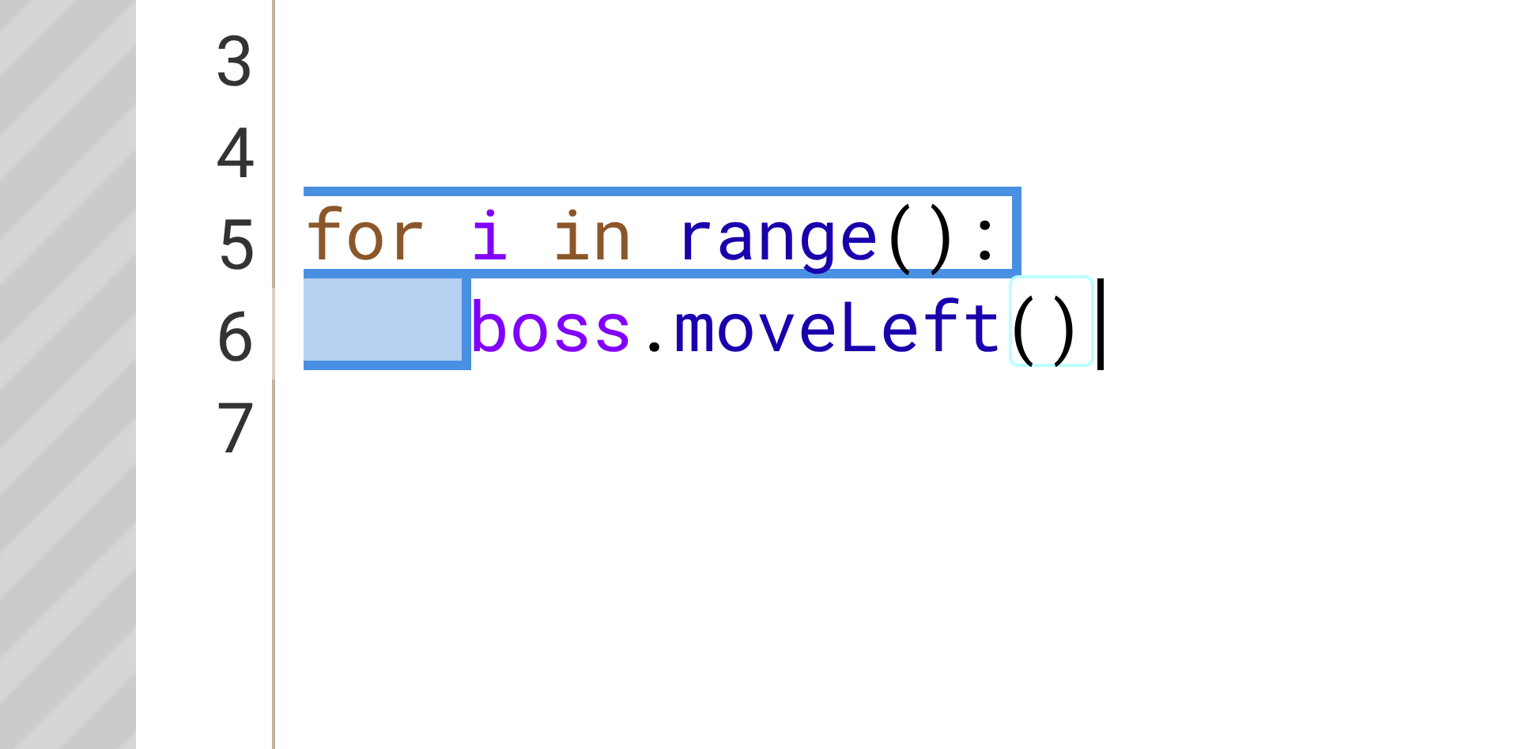
type textarea "boss.moveRight()"
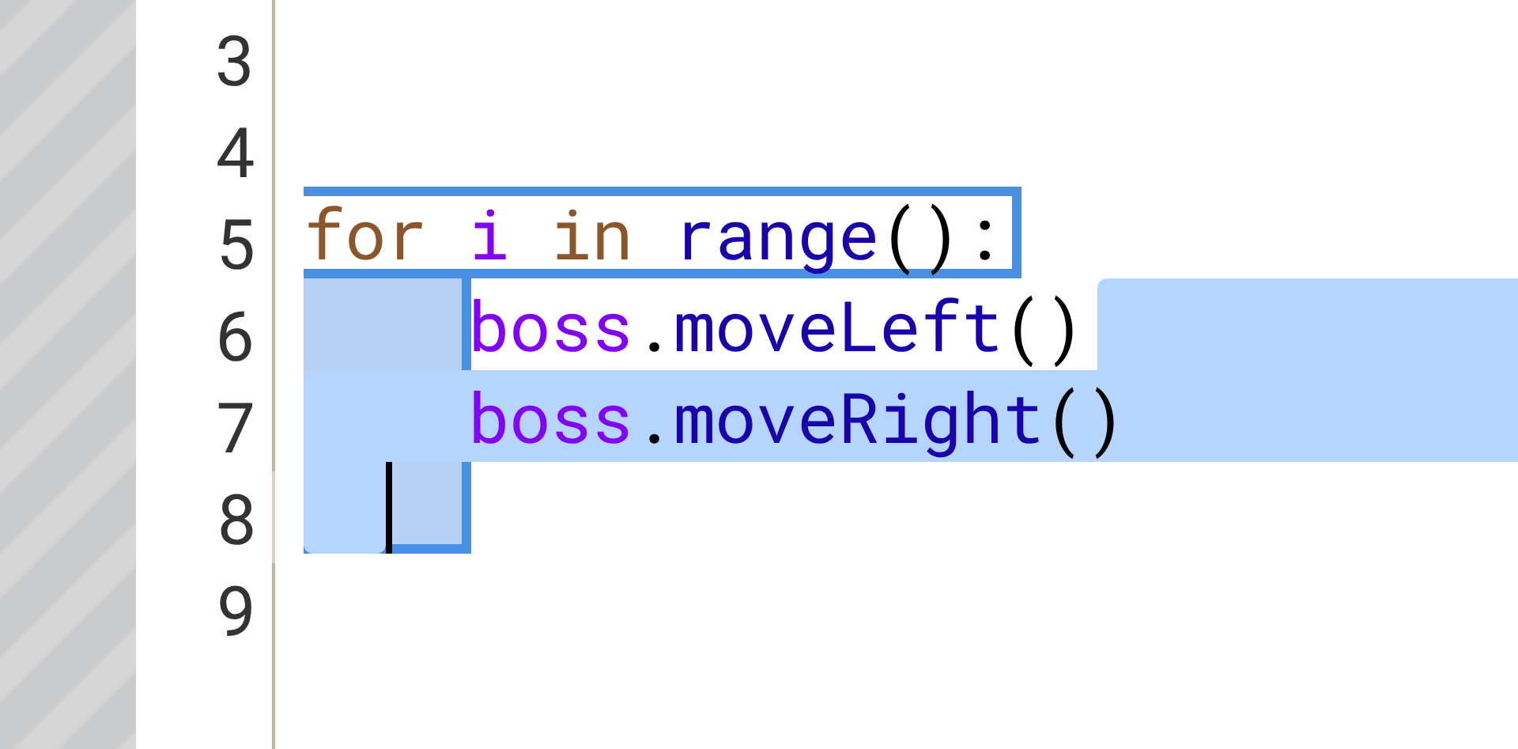
click at [948, 433] on div "# Don't touch the boss code until Vega says you're ready helper . setMapSize ( …" at bounding box center [1114, 463] width 483 height 527
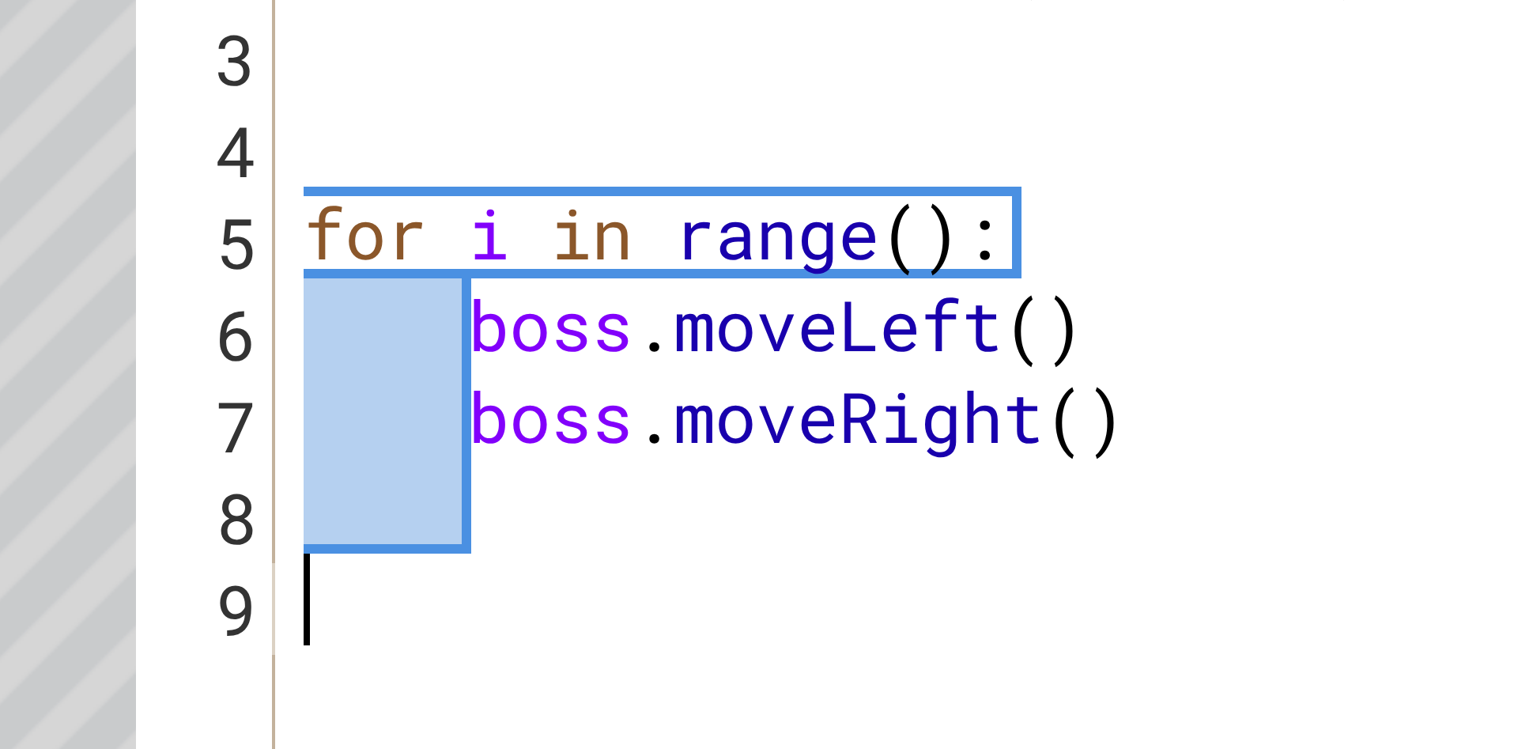
scroll to position [0, 0]
click at [925, 321] on div "# Don't touch the boss code until Vega says you're ready helper . setMapSize ( …" at bounding box center [1114, 463] width 483 height 527
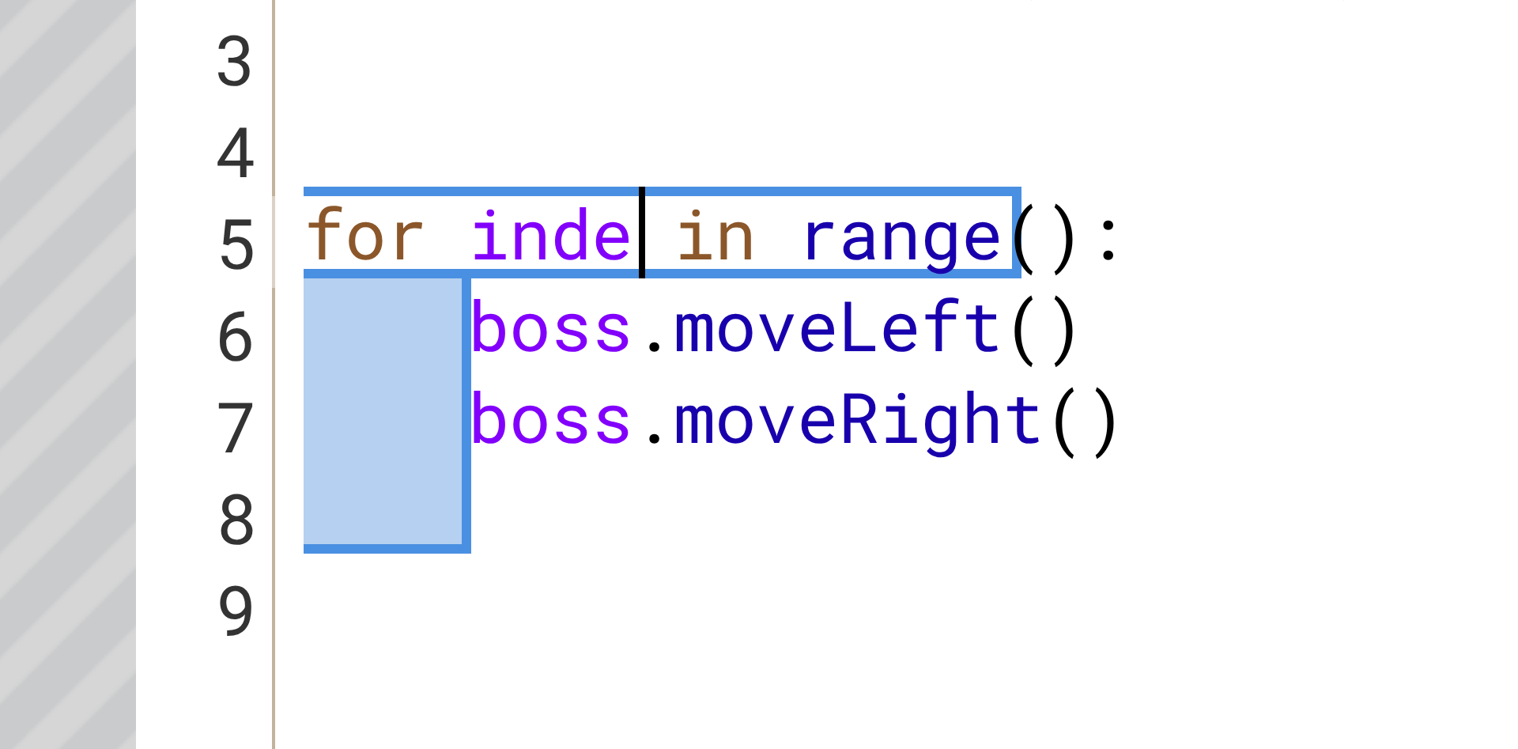
scroll to position [0, 5]
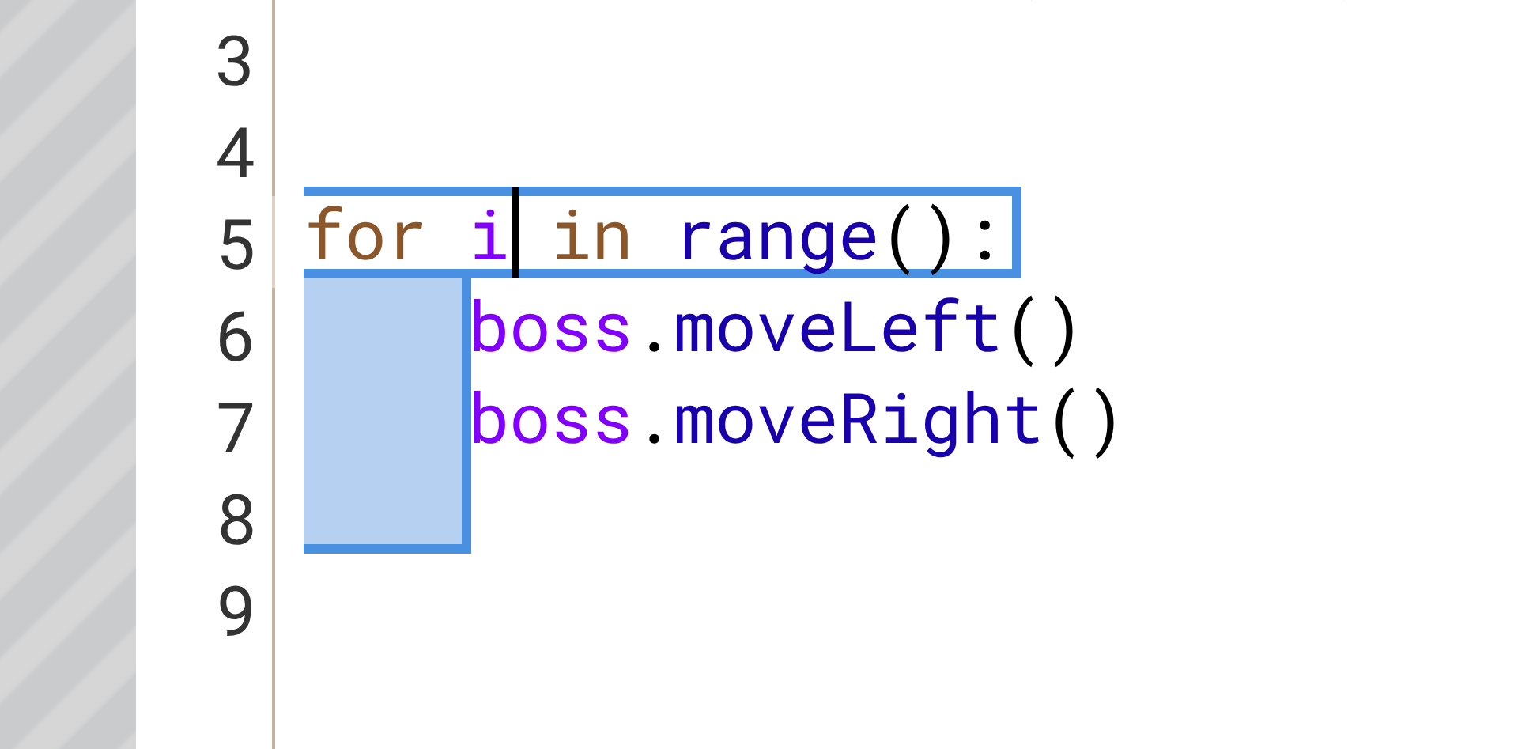
type textarea "for i in range():"
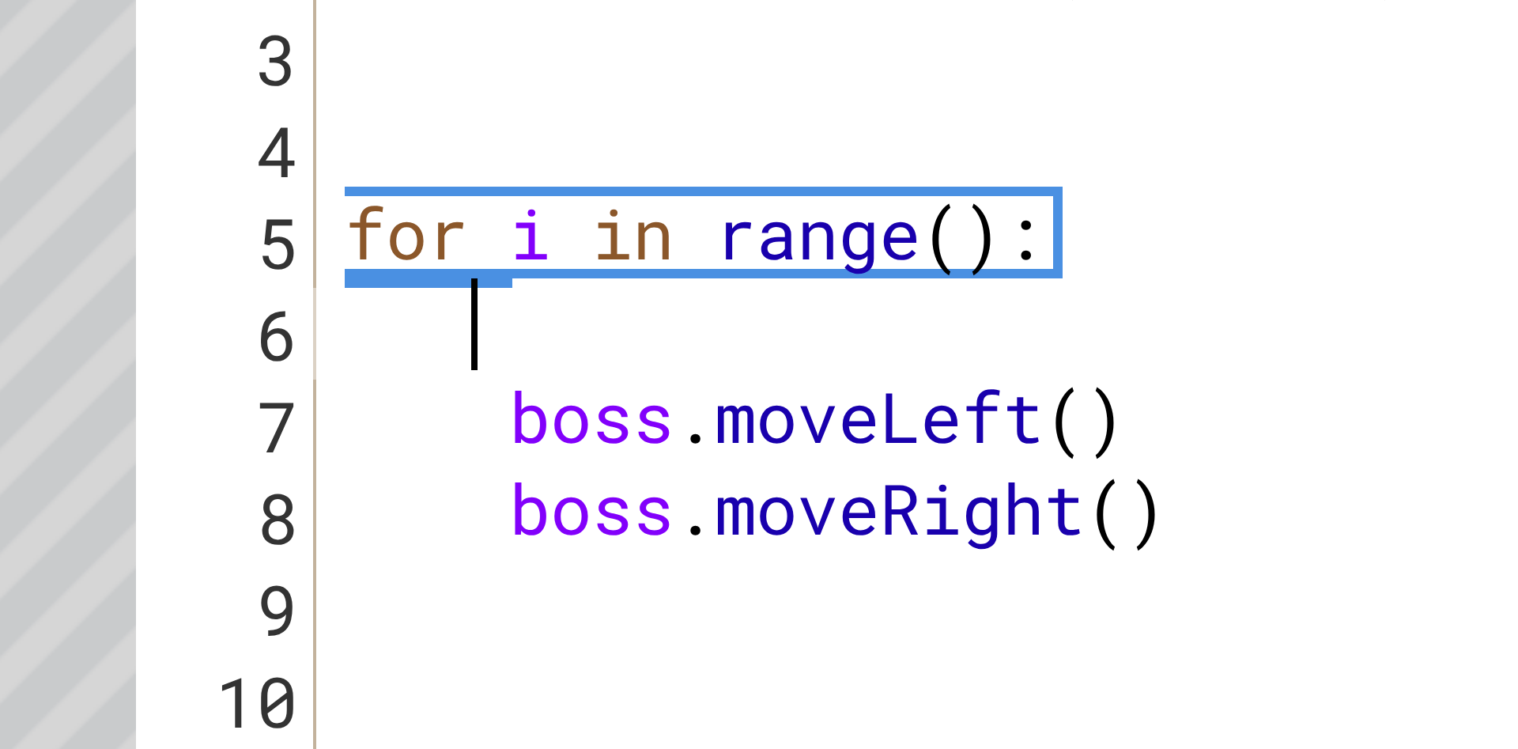
scroll to position [0, 0]
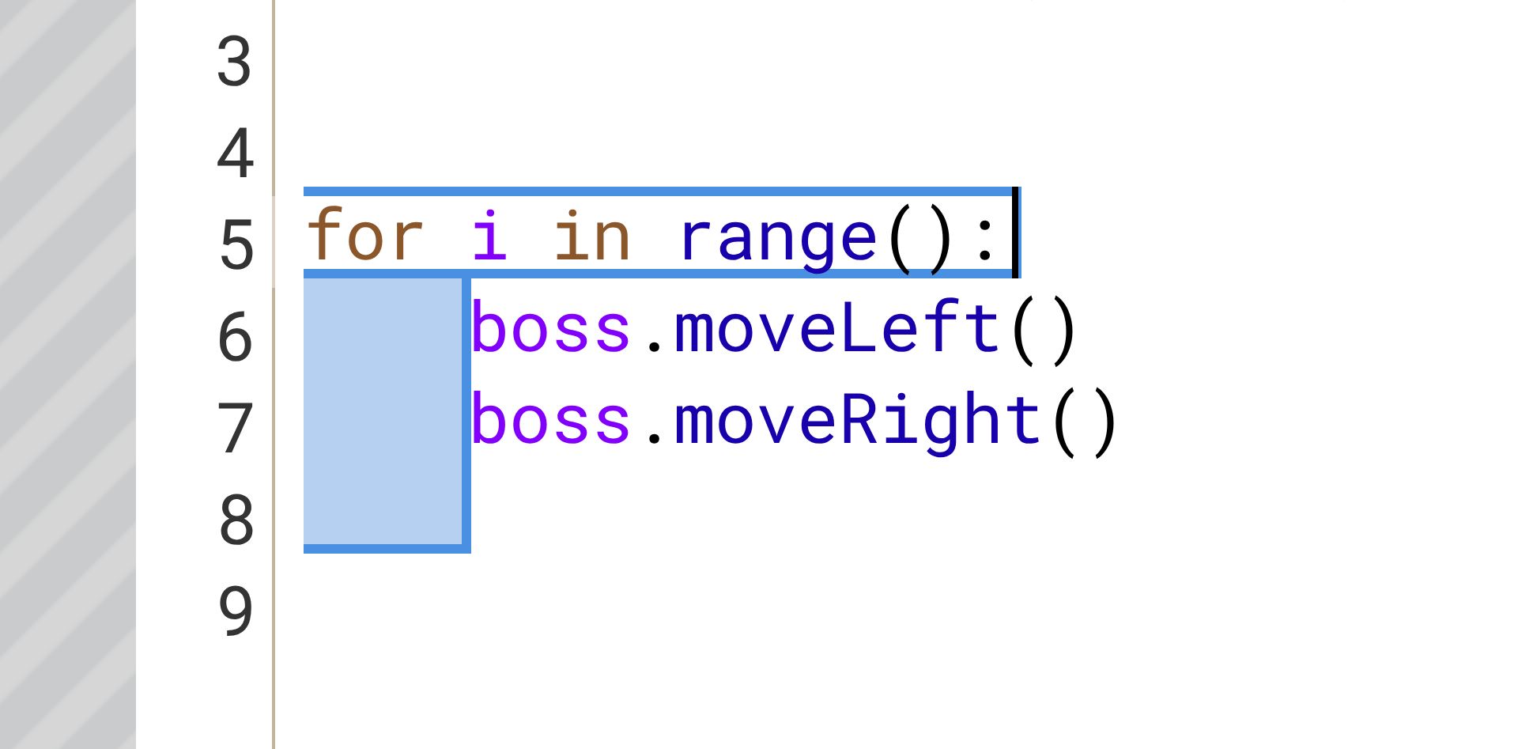
type textarea "for i in range():"
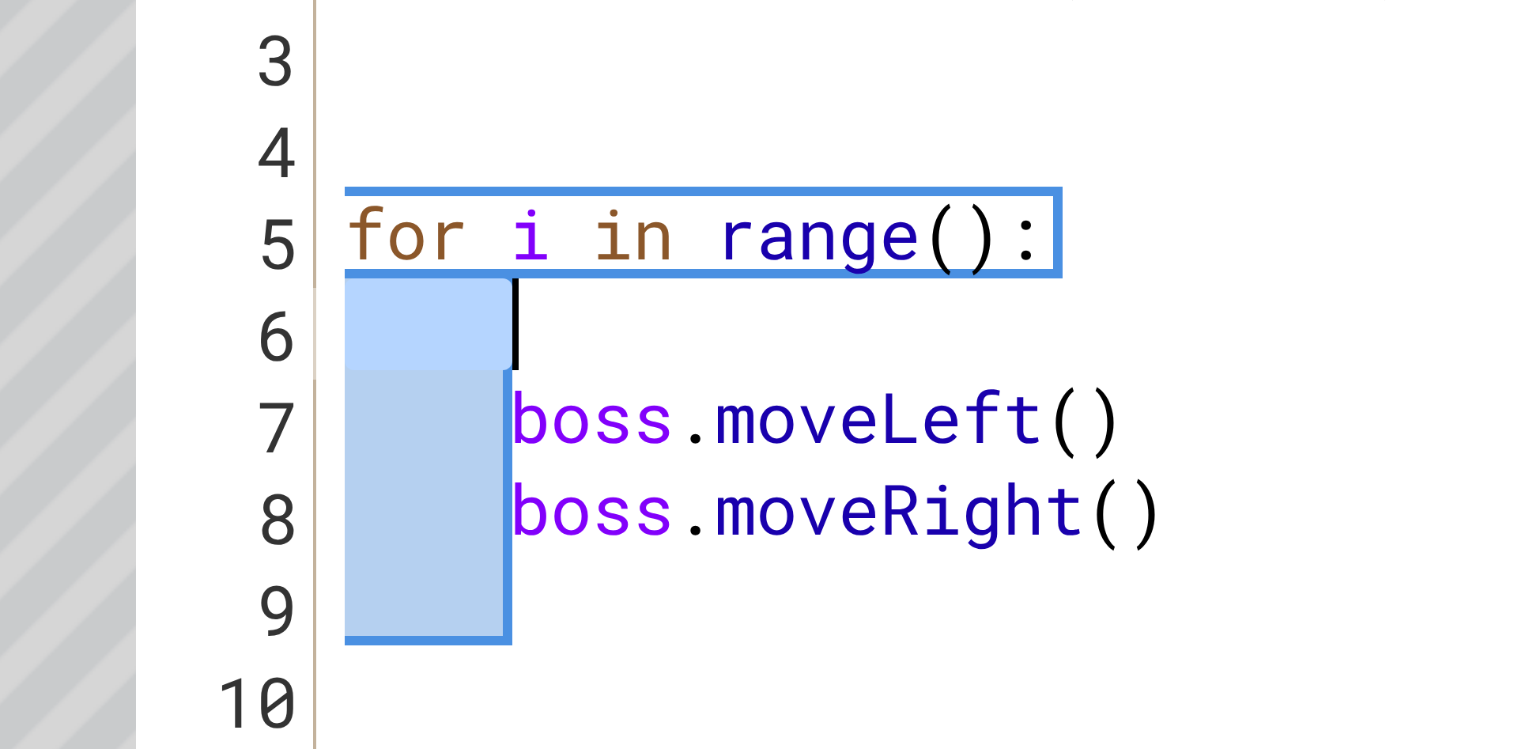
type textarea "boss"
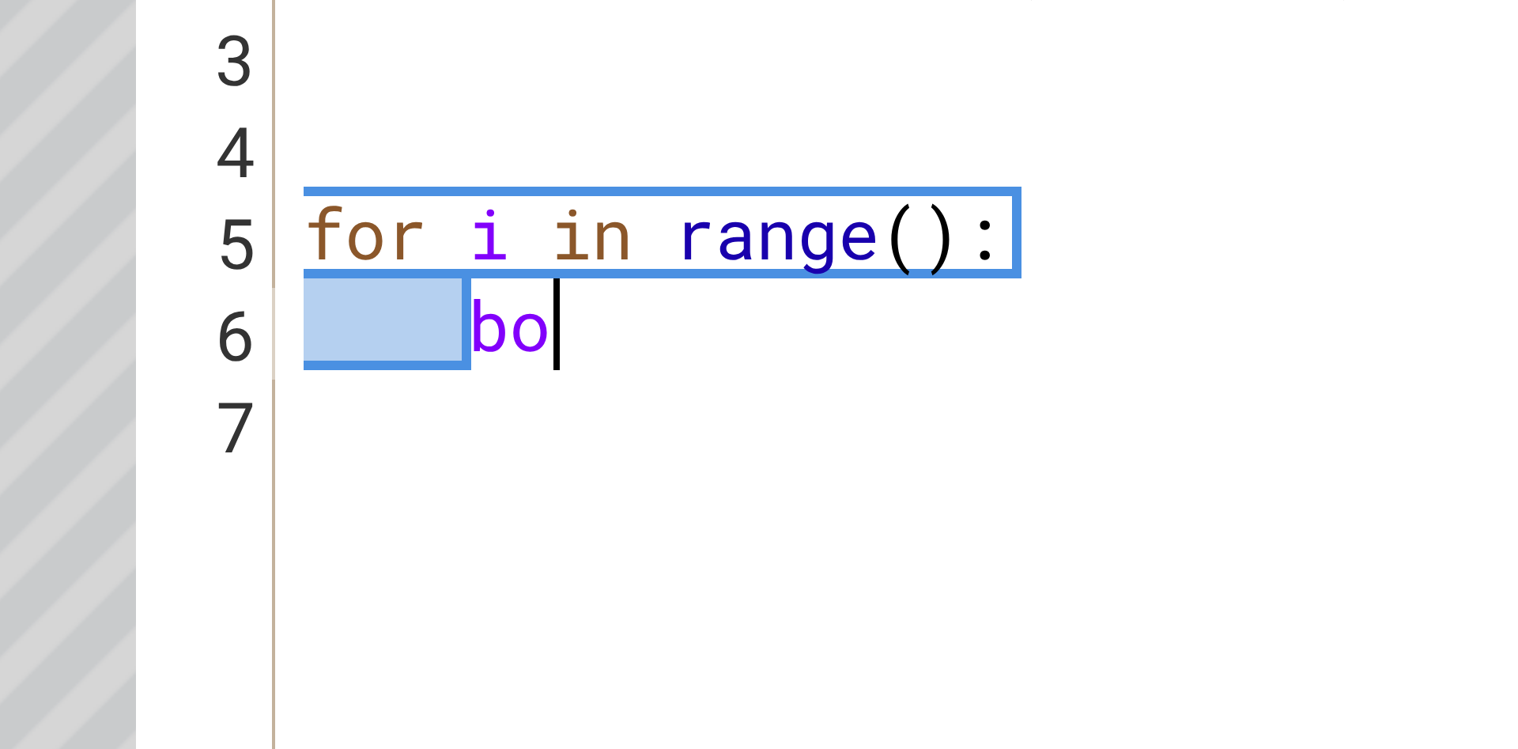
type textarea "bod"
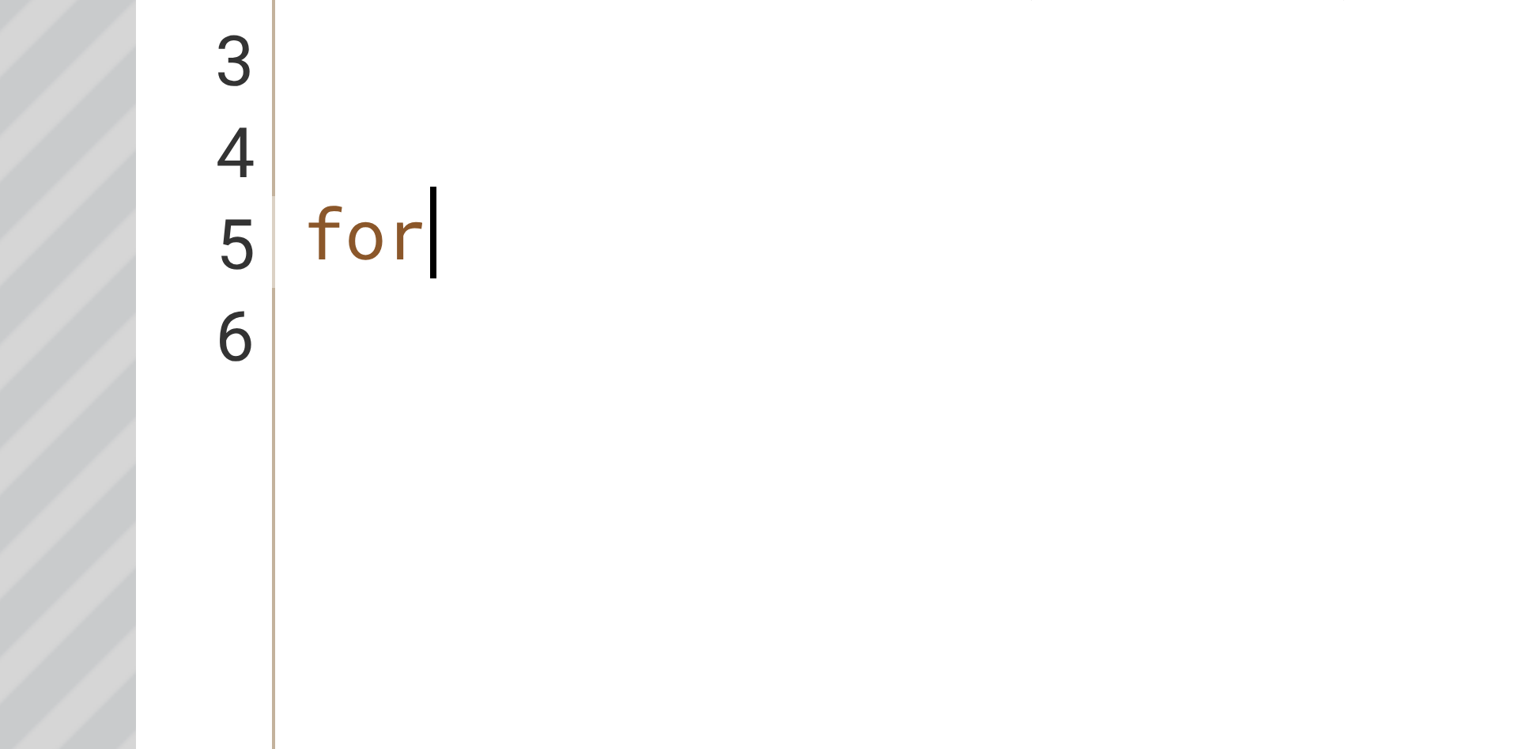
type textarea "f"
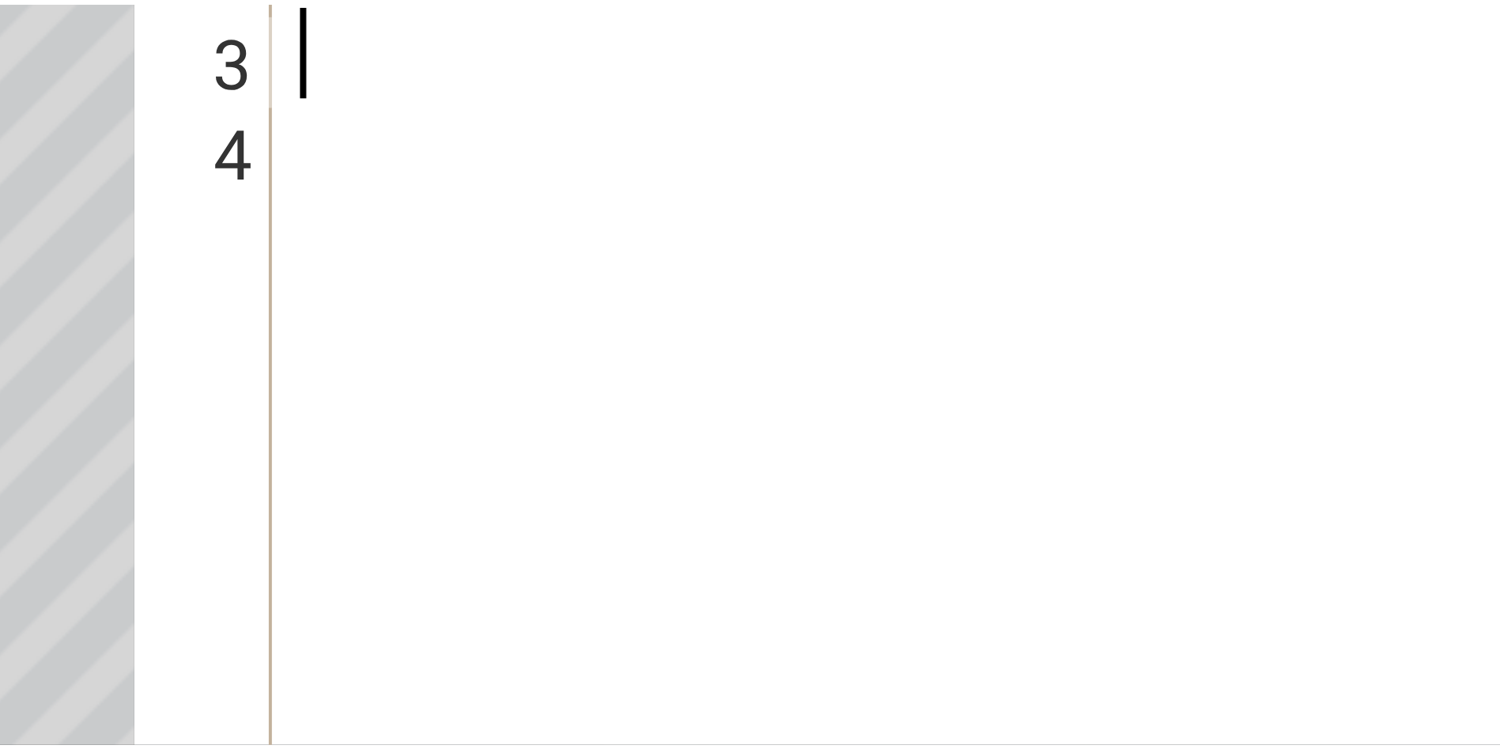
scroll to position [115, 0]
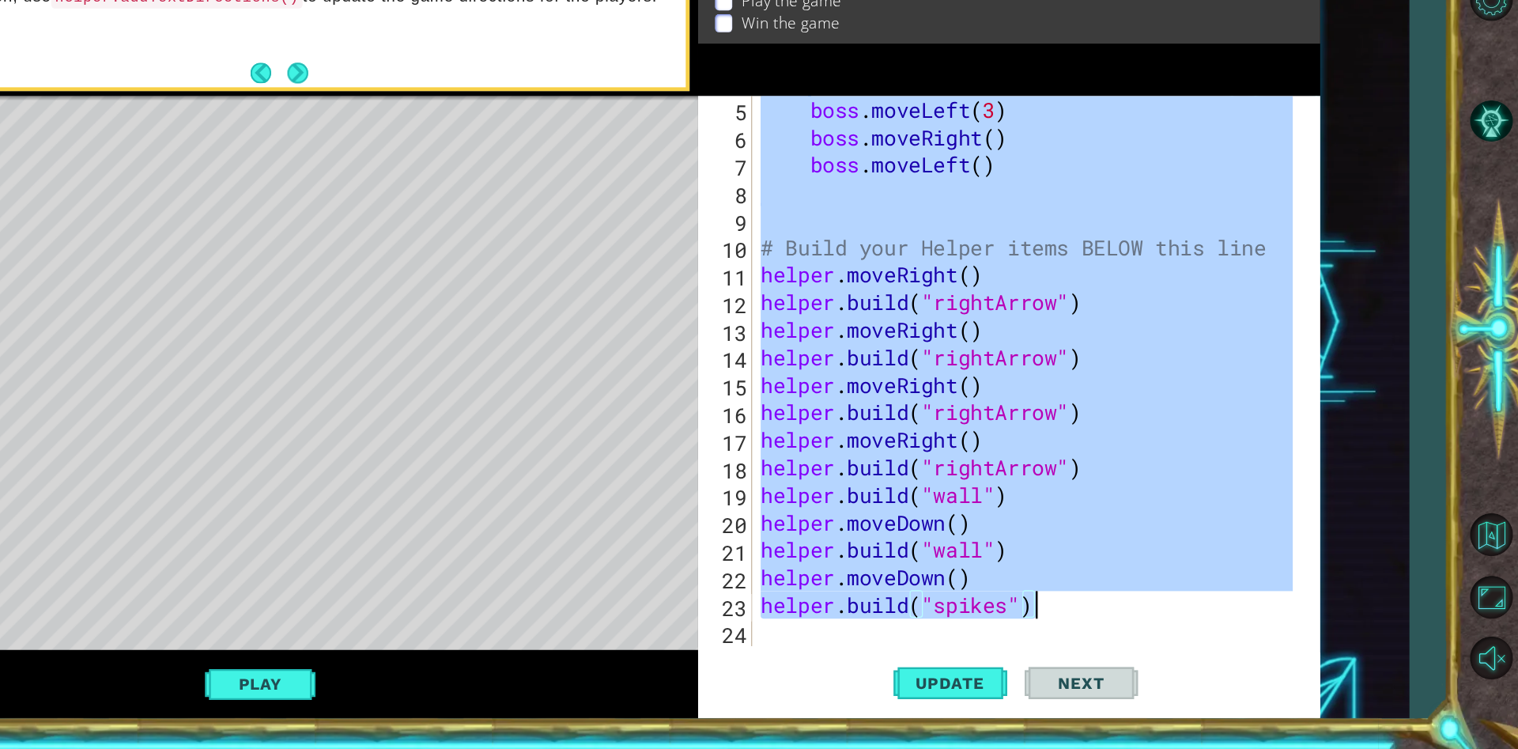
click at [1164, 593] on div "boss . moveLeft ( 3 ) boss . moveRight ( ) boss . moveLeft ( ) # Build your Hel…" at bounding box center [1106, 429] width 446 height 459
type textarea "helper.moveDown()"
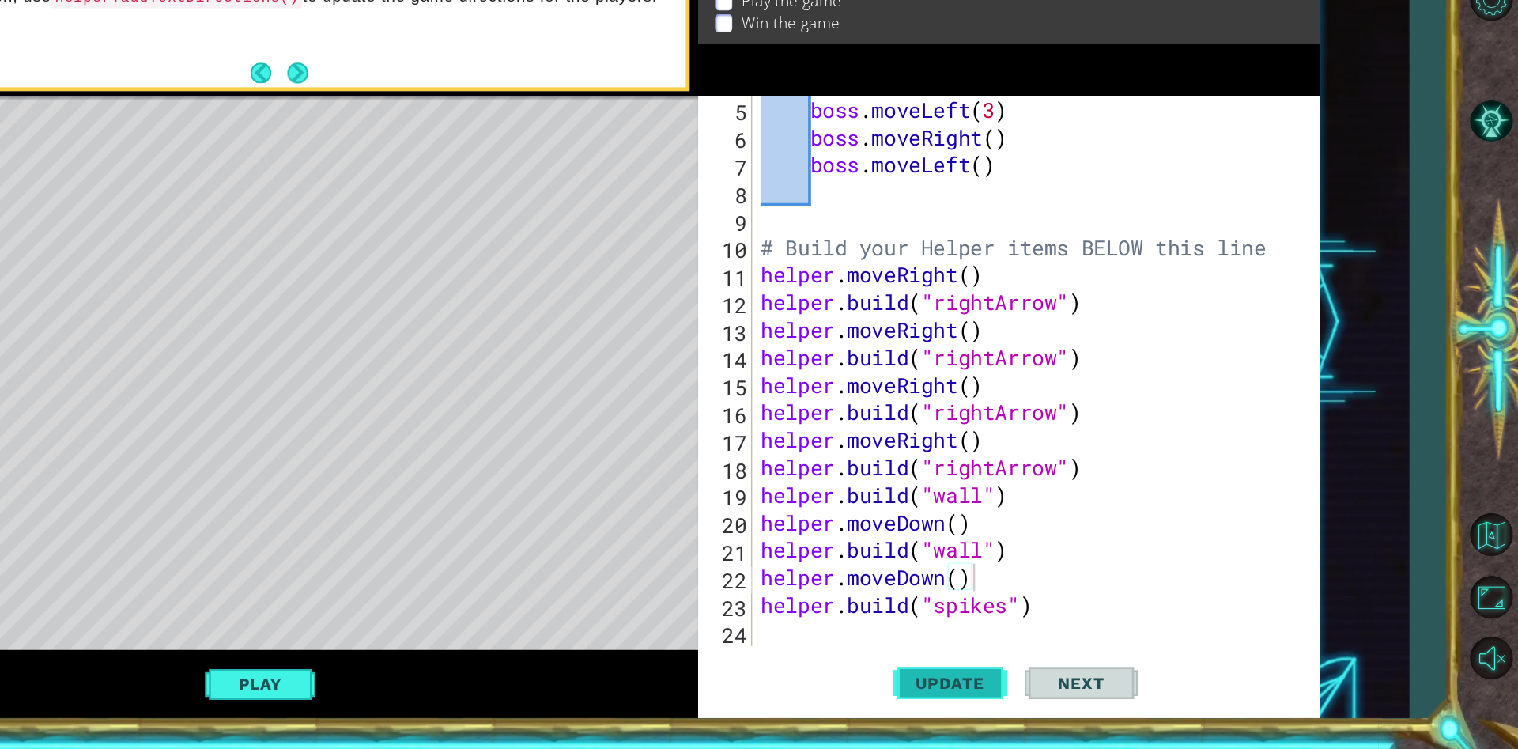
click at [1046, 702] on button "Update" at bounding box center [1044, 690] width 95 height 52
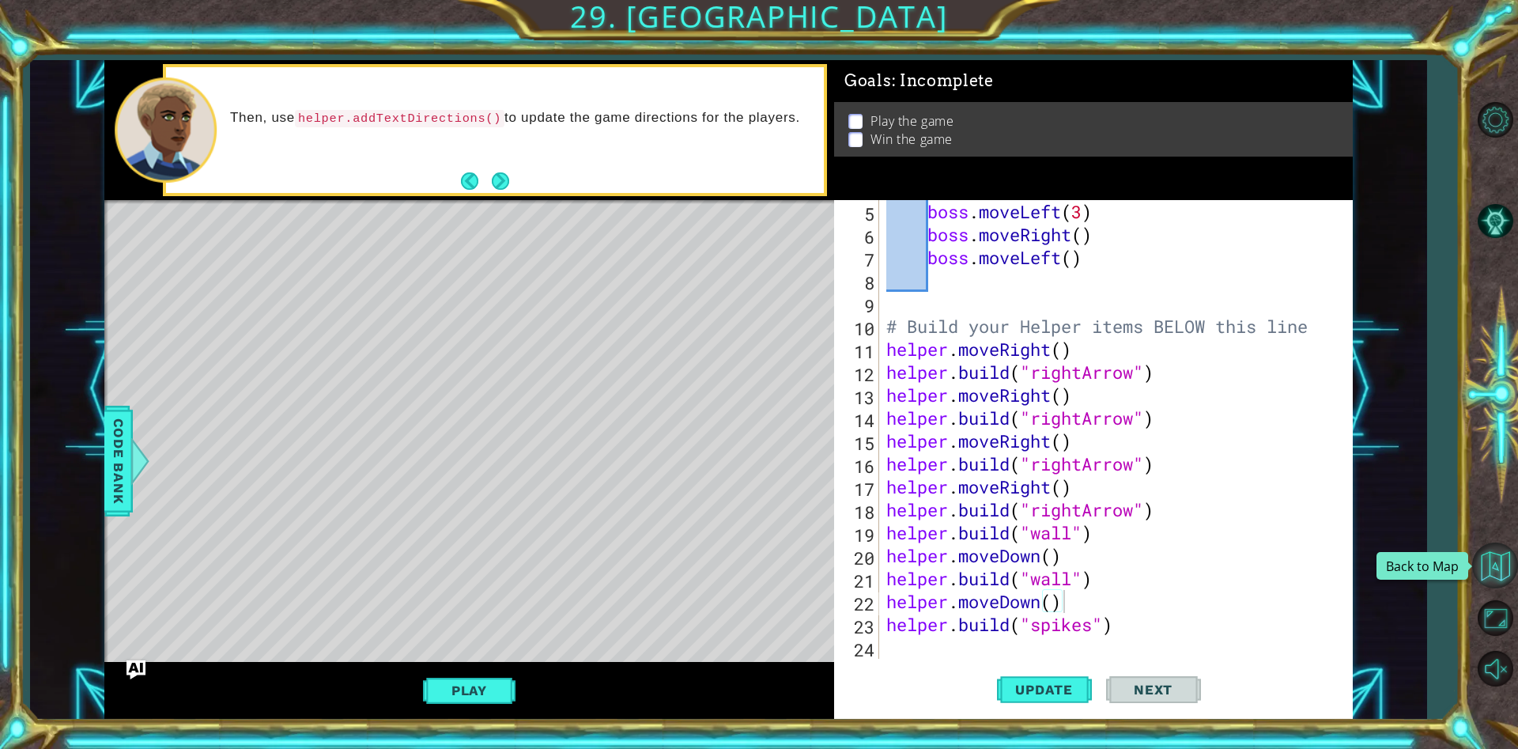
click at [1489, 552] on button "Back to Map" at bounding box center [1495, 565] width 46 height 46
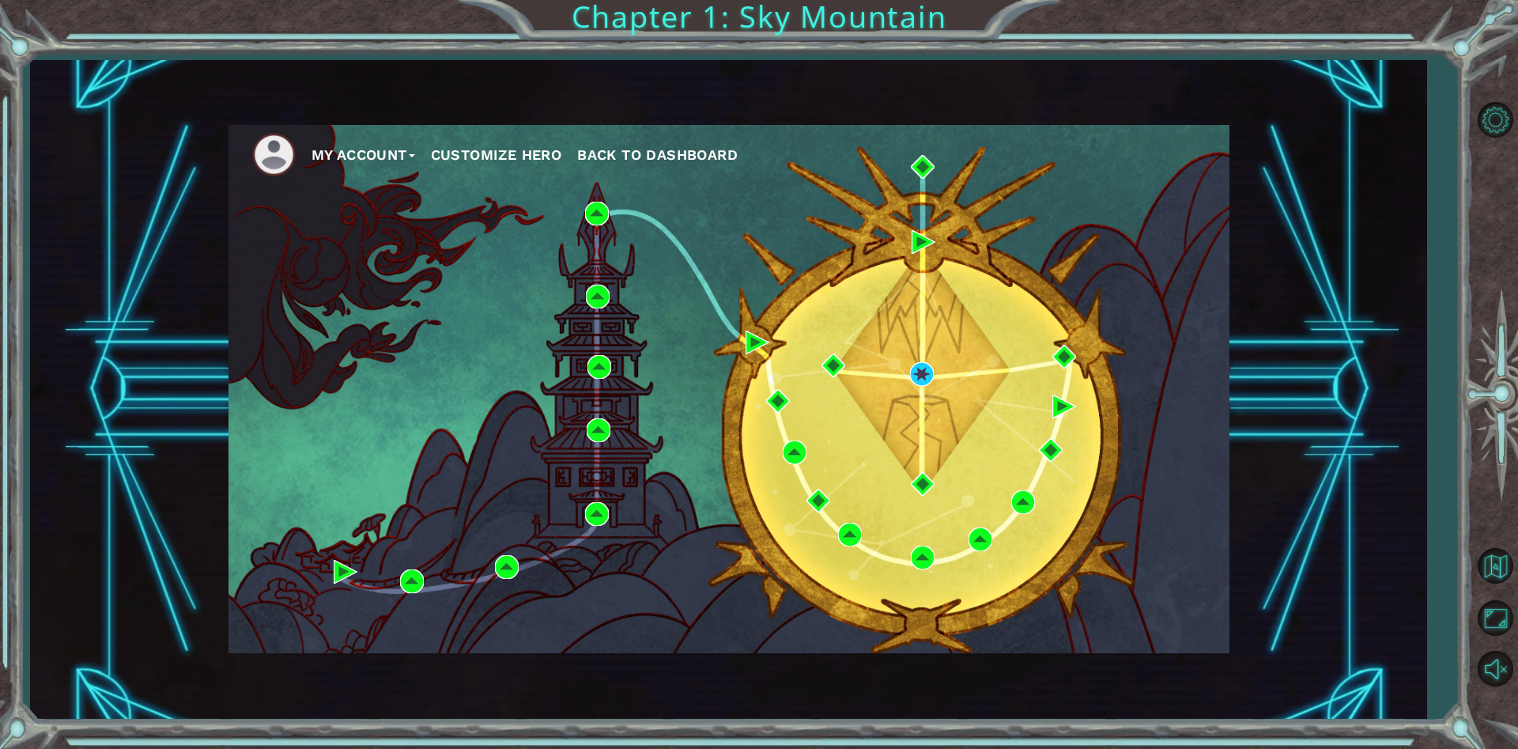
click at [721, 157] on span "Back to Dashboard" at bounding box center [657, 154] width 161 height 17
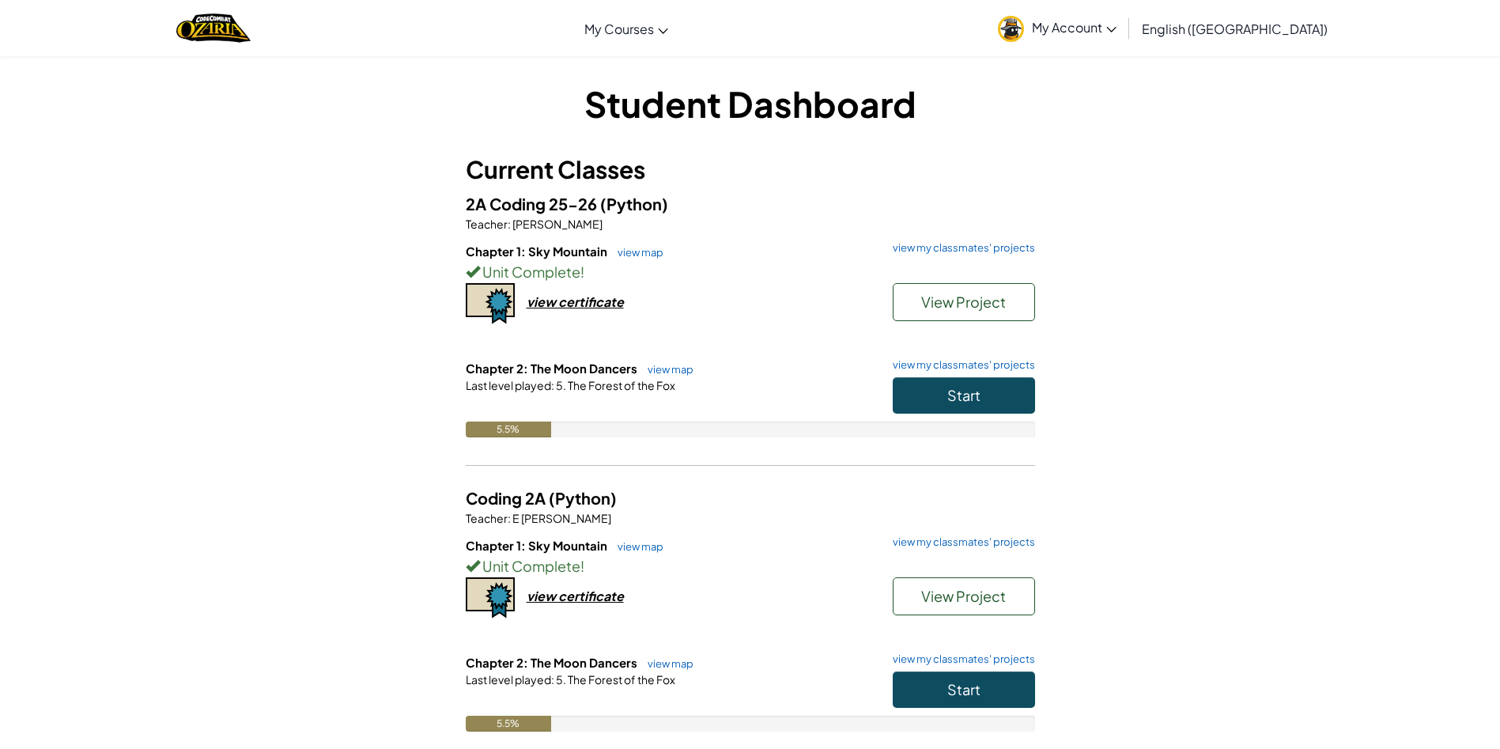
click at [1117, 25] on span "My Account" at bounding box center [1074, 27] width 85 height 17
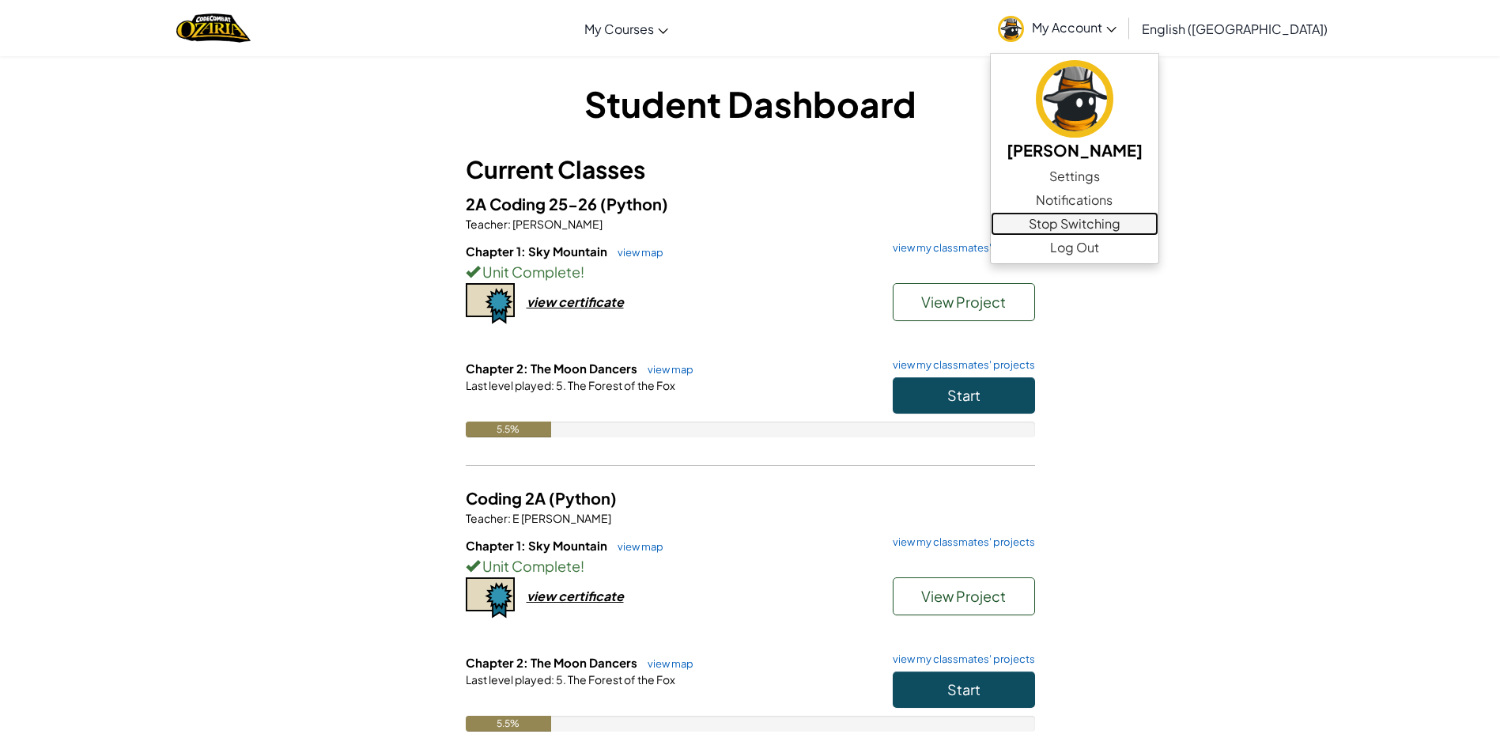
click at [1158, 230] on link "Stop Switching" at bounding box center [1075, 224] width 168 height 24
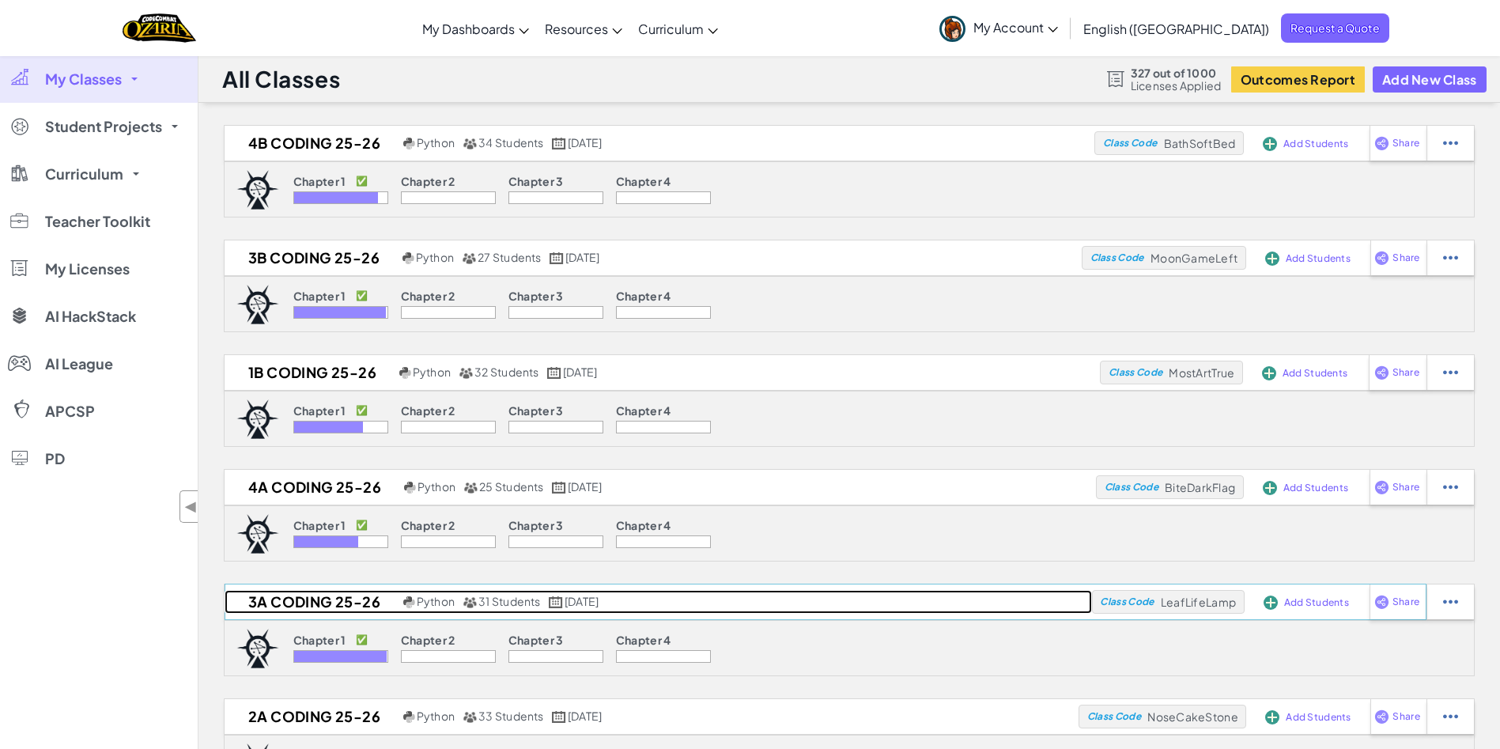
click at [306, 604] on h2 "3A Coding 25-26" at bounding box center [312, 602] width 175 height 24
